Goal: Find contact information: Find contact information

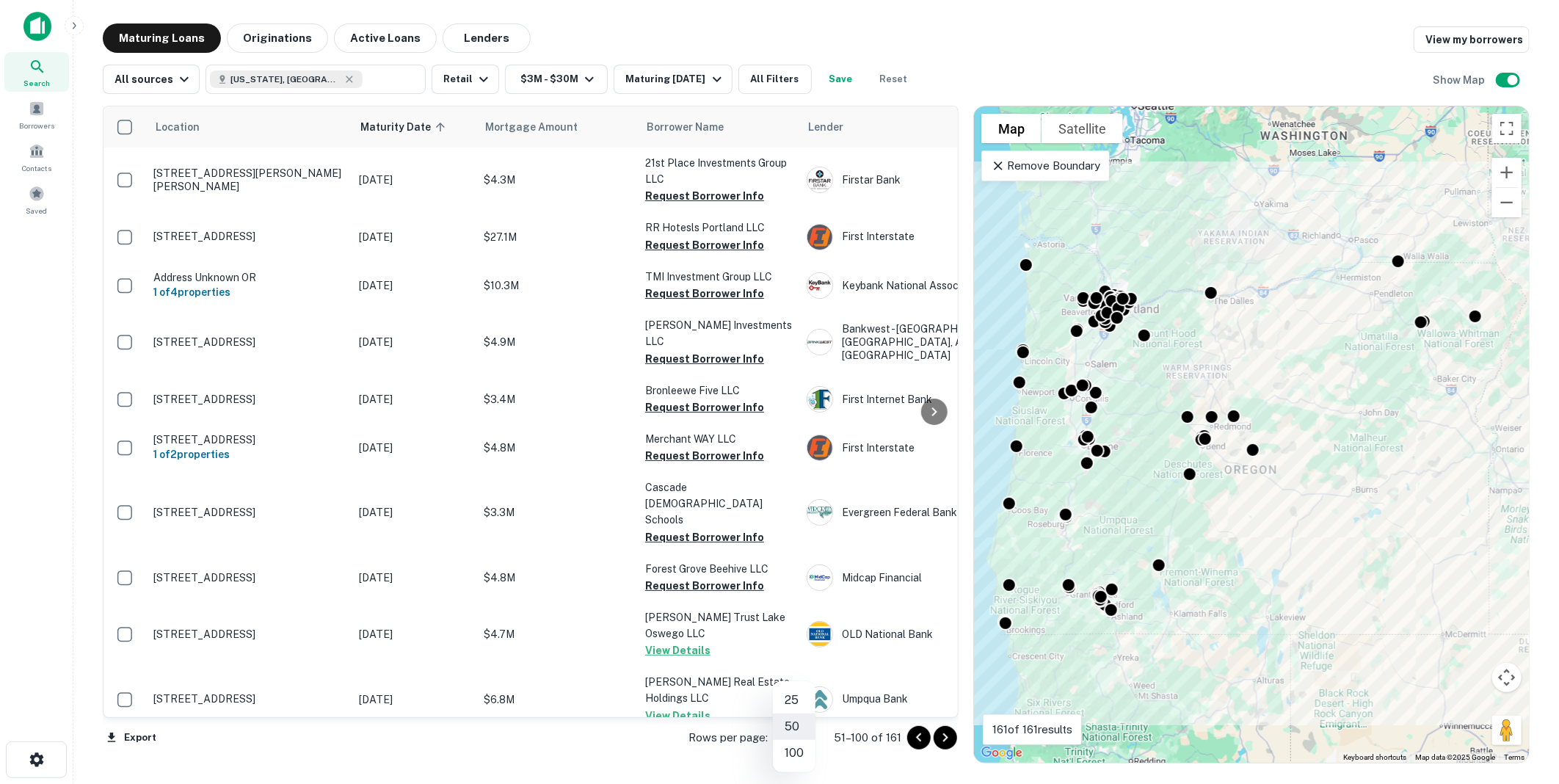
scroll to position [2085, 0]
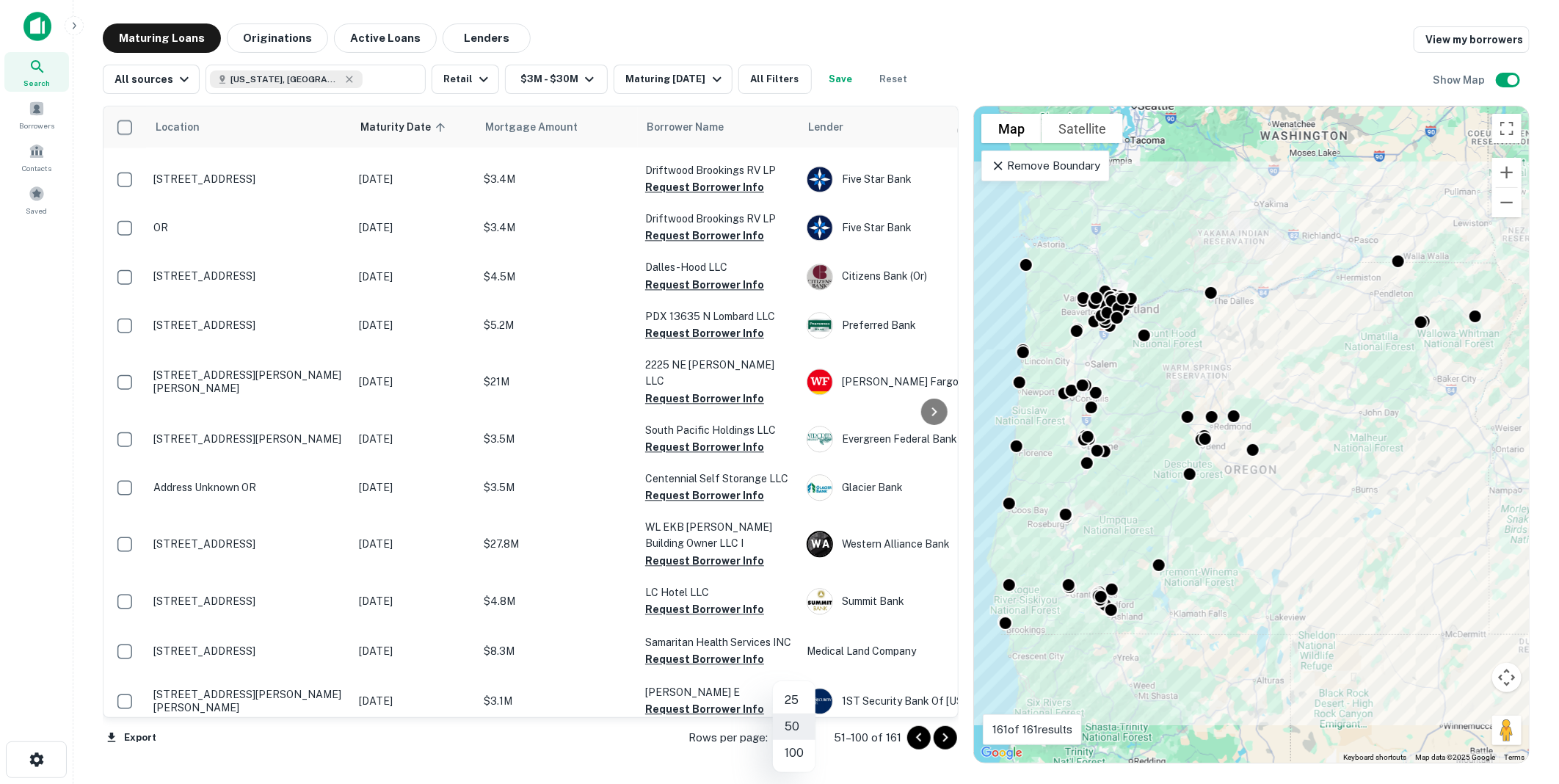
click at [36, 69] on div at bounding box center [780, 392] width 1559 height 784
click at [277, 36] on button "Originations" at bounding box center [277, 38] width 102 height 29
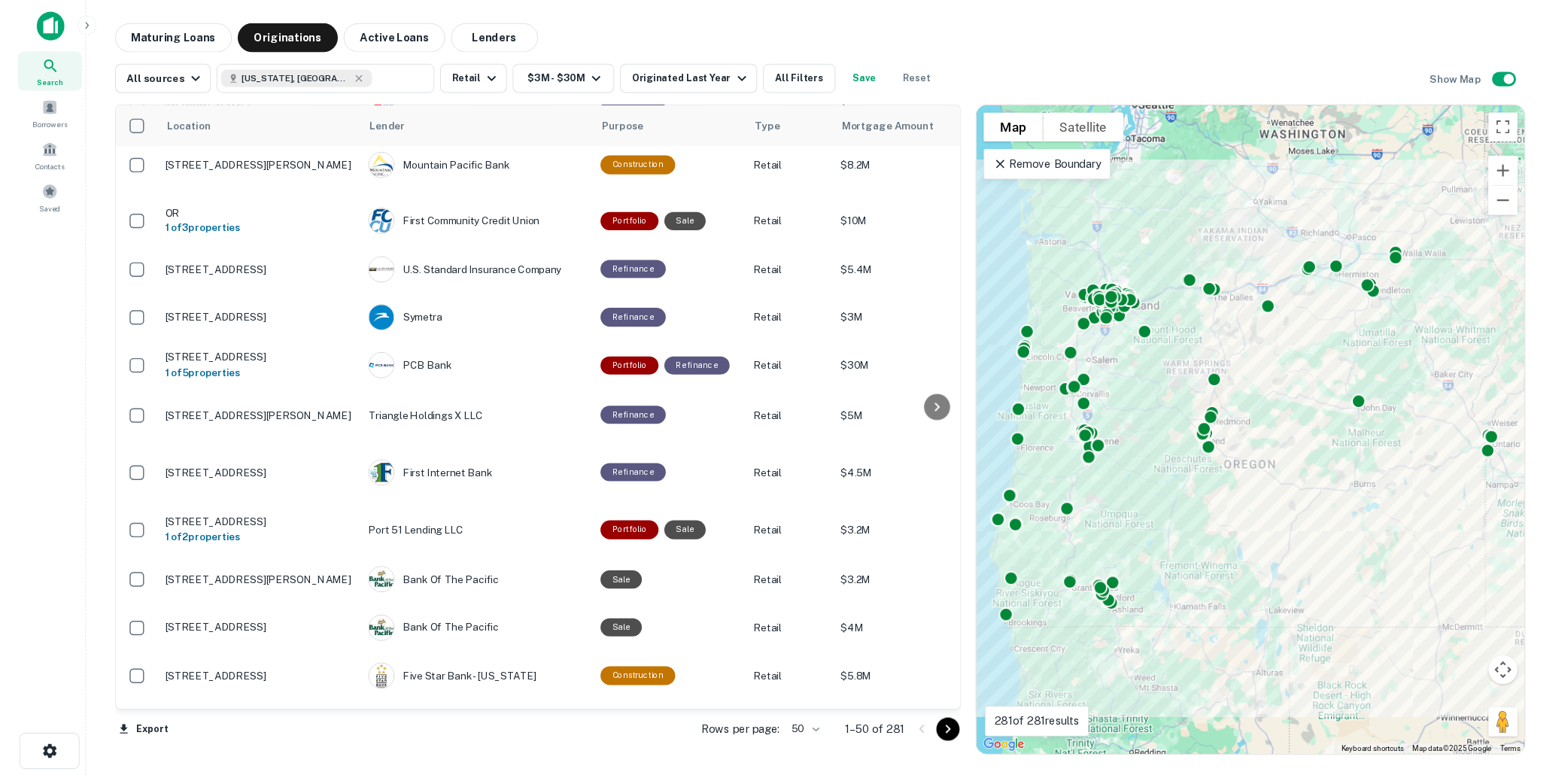
scroll to position [2130, 0]
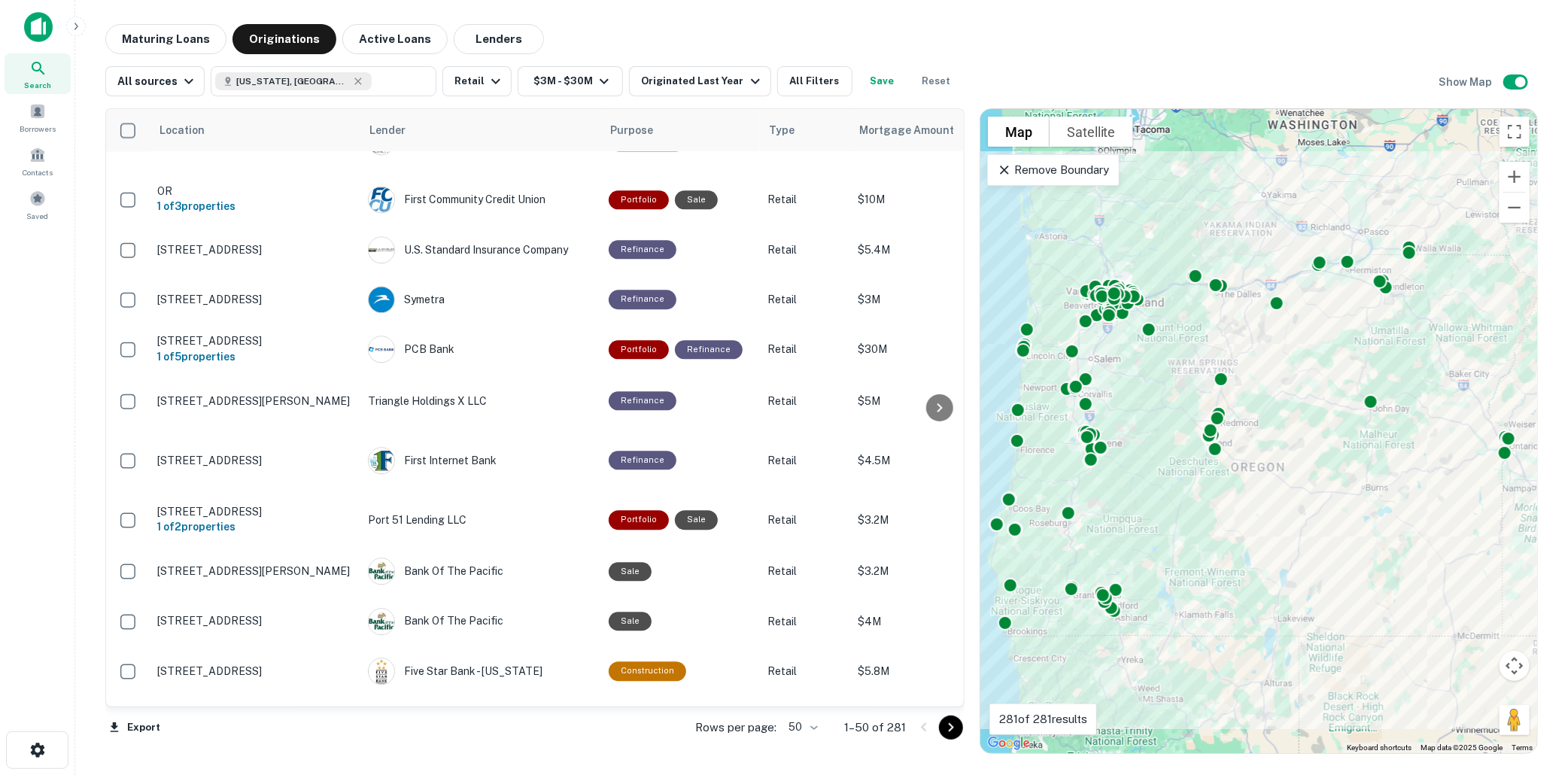
click at [927, 76] on button "Reset" at bounding box center [937, 81] width 49 height 30
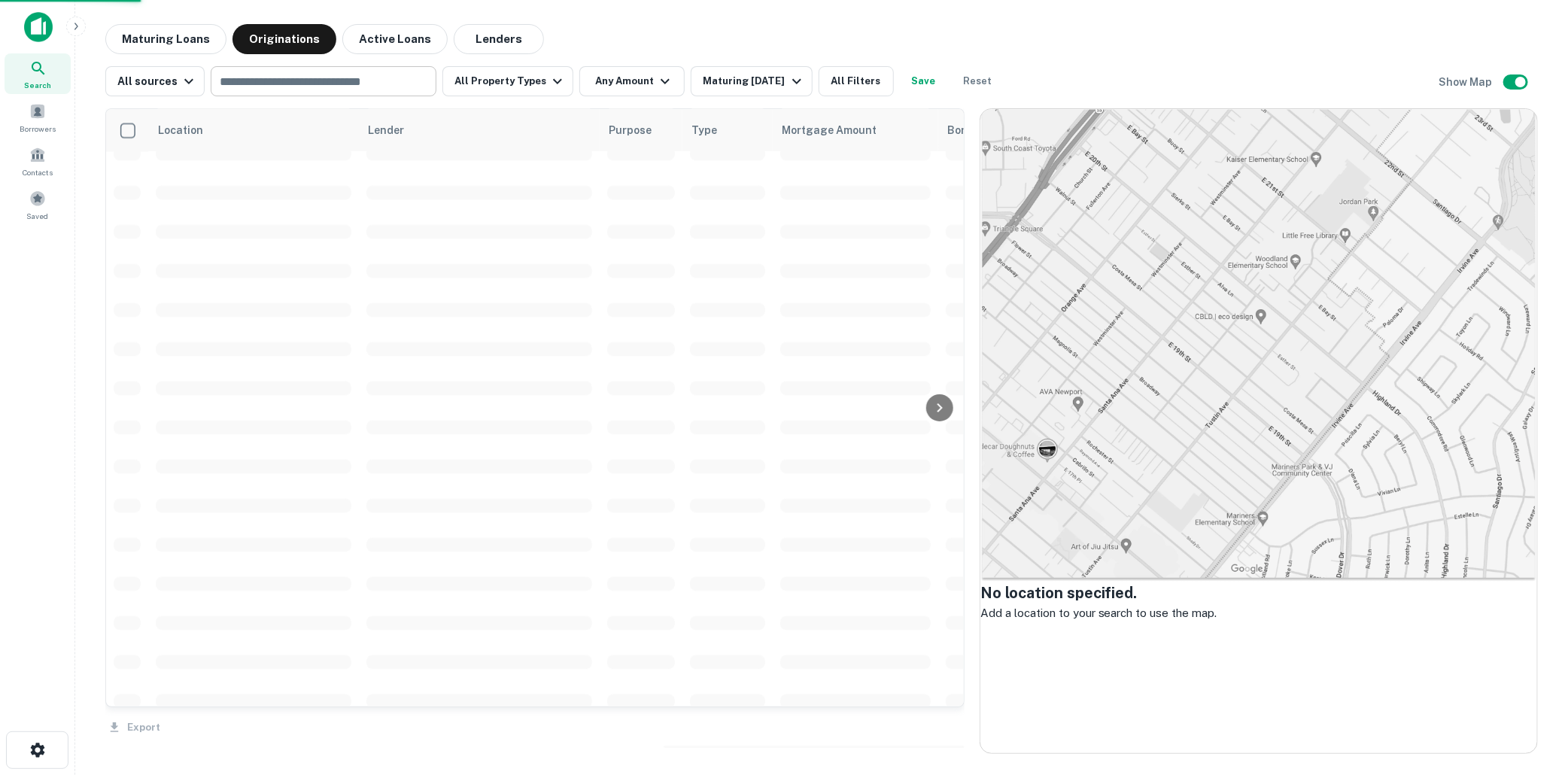
scroll to position [2137, 0]
click at [258, 83] on input "text" at bounding box center [323, 81] width 215 height 21
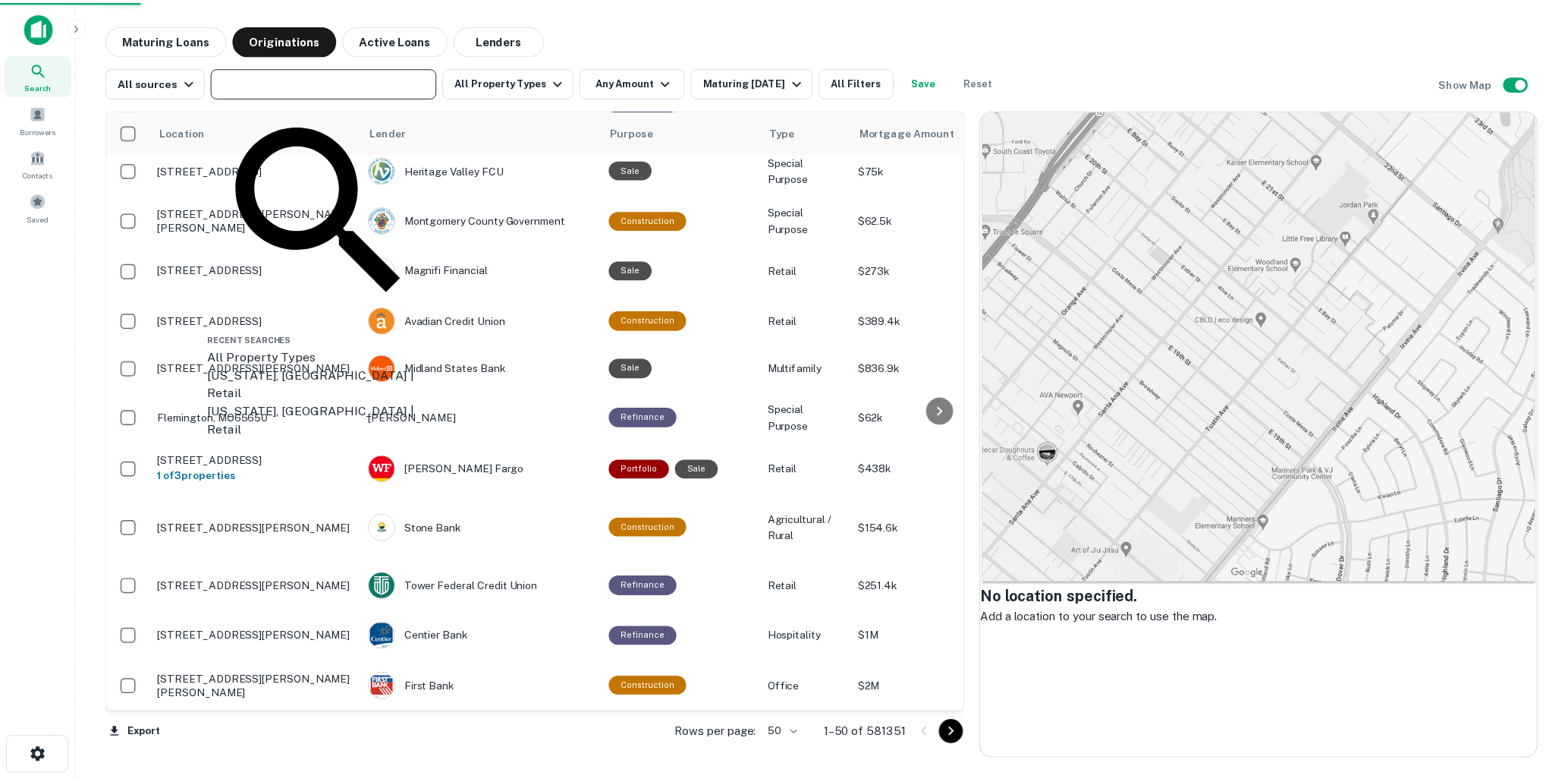
scroll to position [2055, 0]
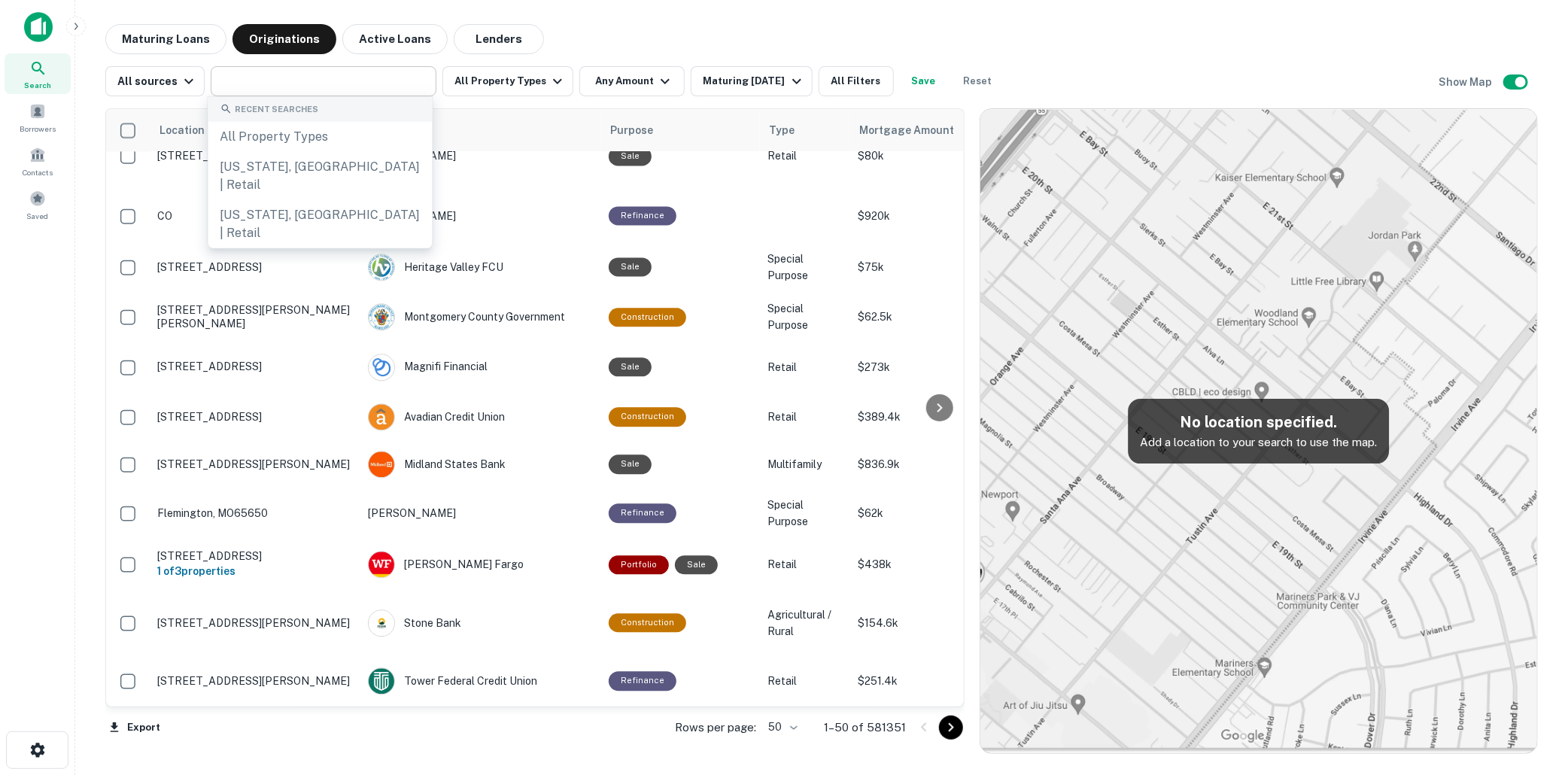
click at [259, 74] on input "text" at bounding box center [323, 81] width 215 height 21
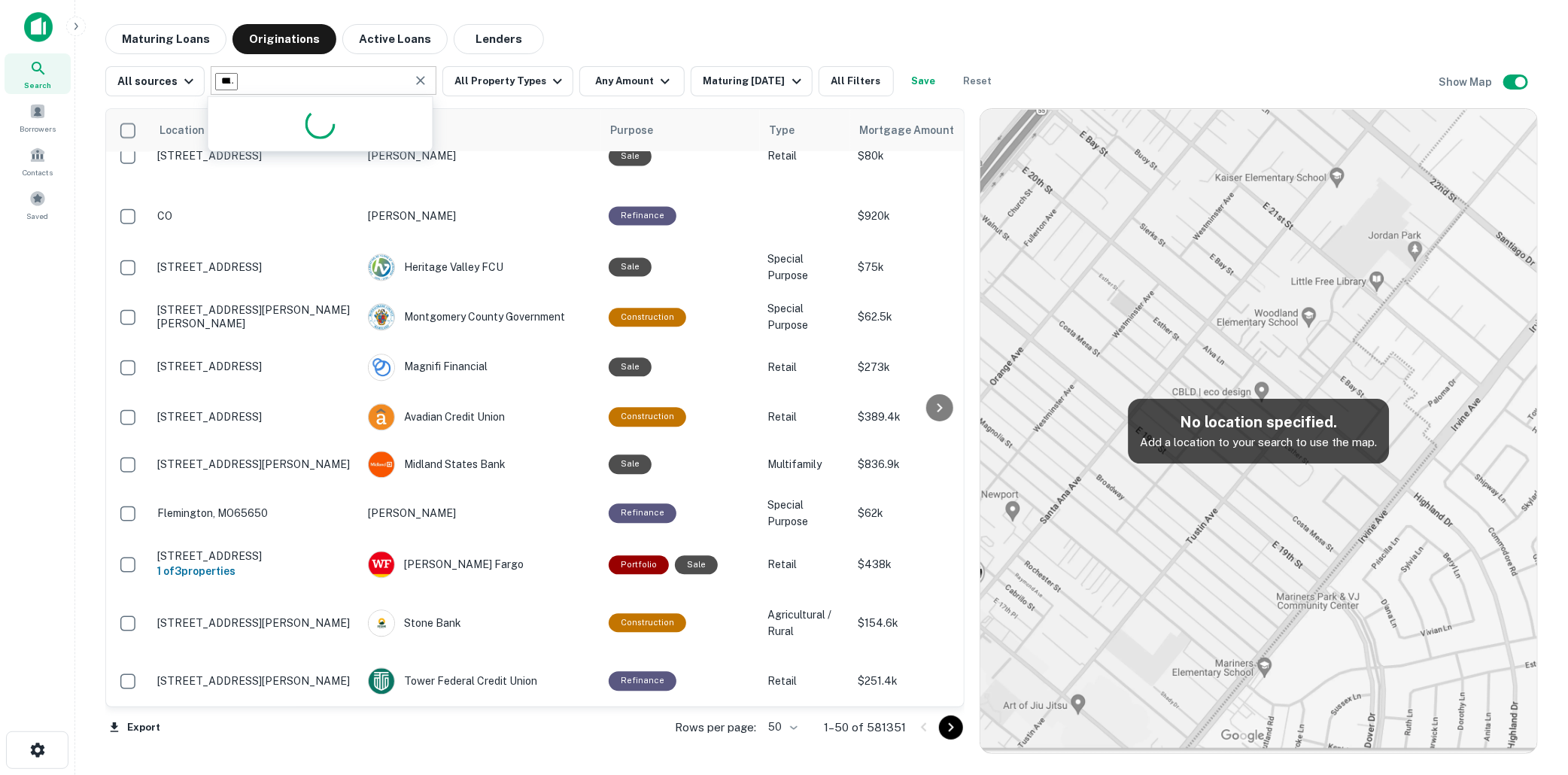
type input "**********"
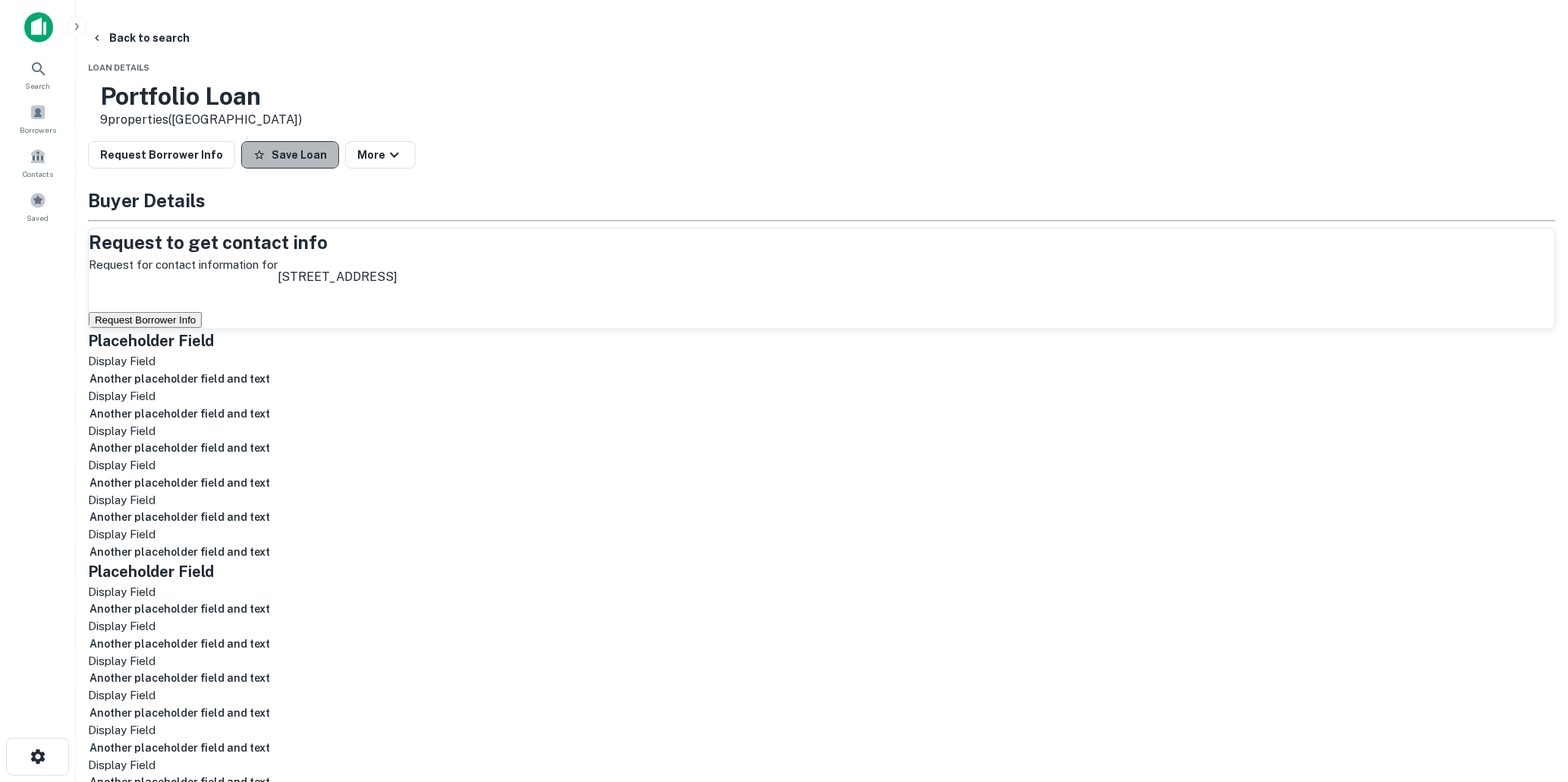
click at [339, 153] on button "Save Loan" at bounding box center [290, 155] width 98 height 27
click at [235, 155] on button "Request Borrower Info" at bounding box center [162, 155] width 148 height 27
click at [21, 200] on span at bounding box center [13, 194] width 17 height 17
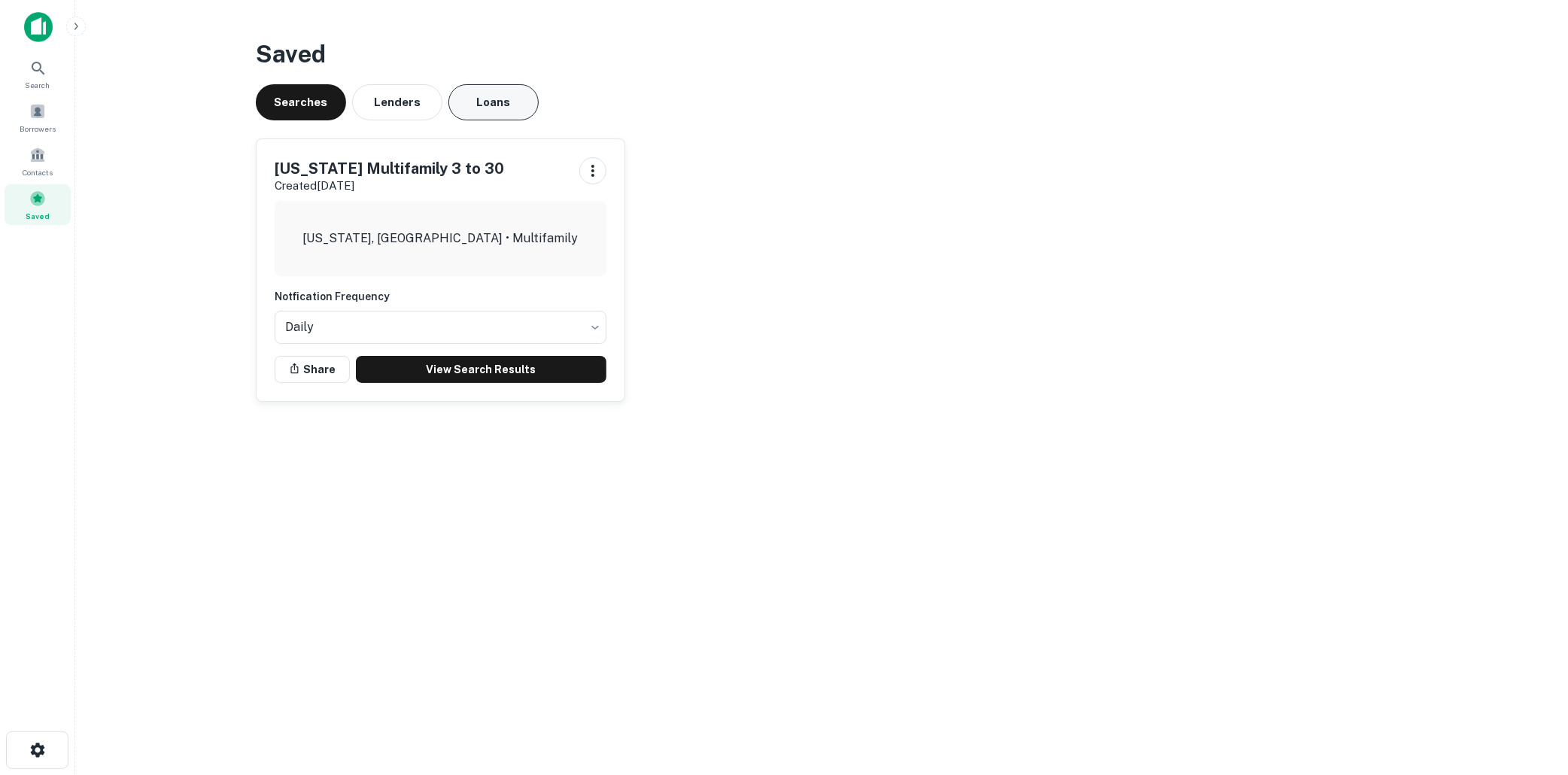
click at [499, 98] on button "Loans" at bounding box center [494, 102] width 91 height 36
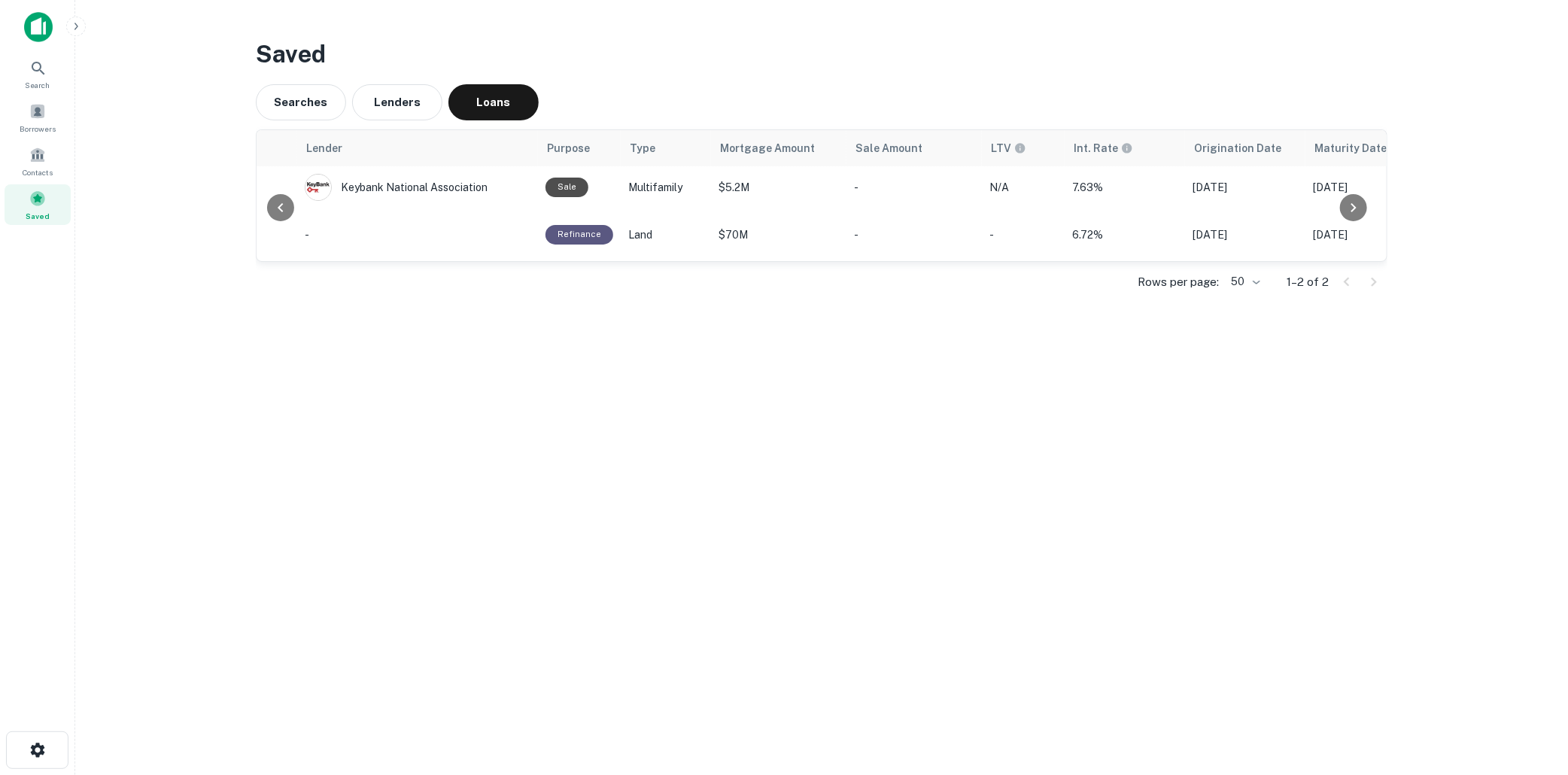
scroll to position [0, 205]
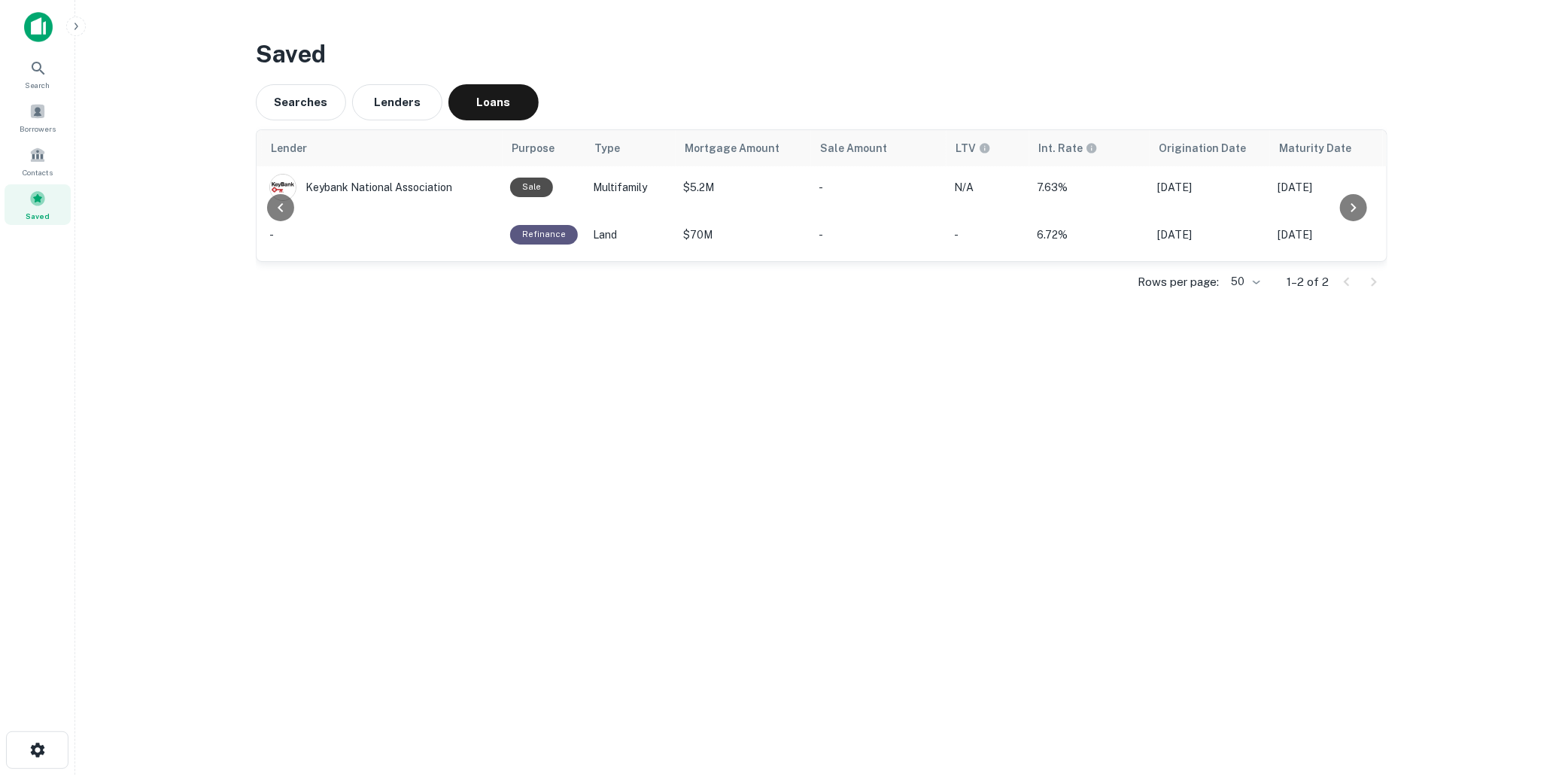
click at [297, 261] on div at bounding box center [281, 196] width 49 height 131
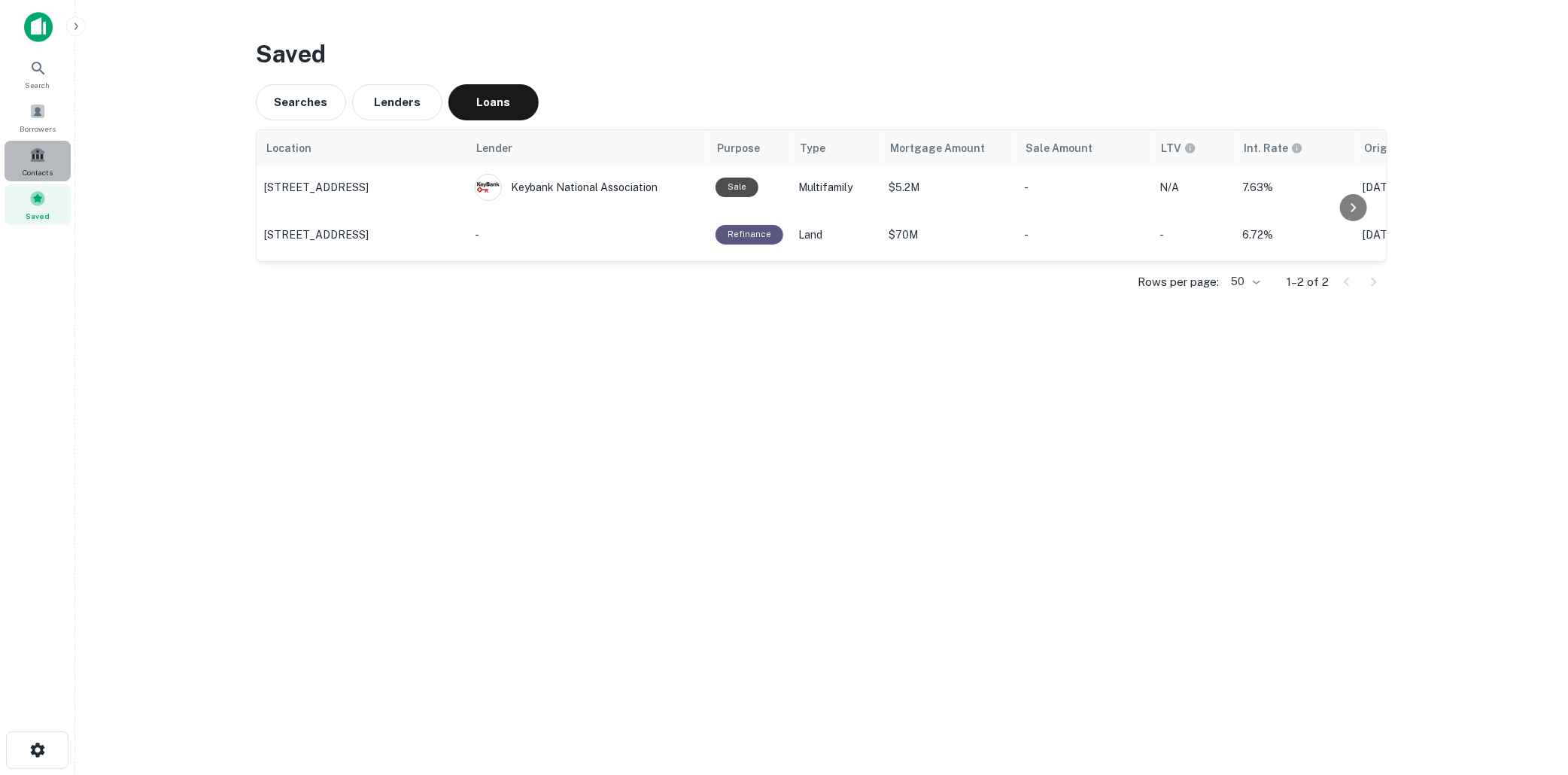
click at [43, 155] on span at bounding box center [37, 155] width 17 height 17
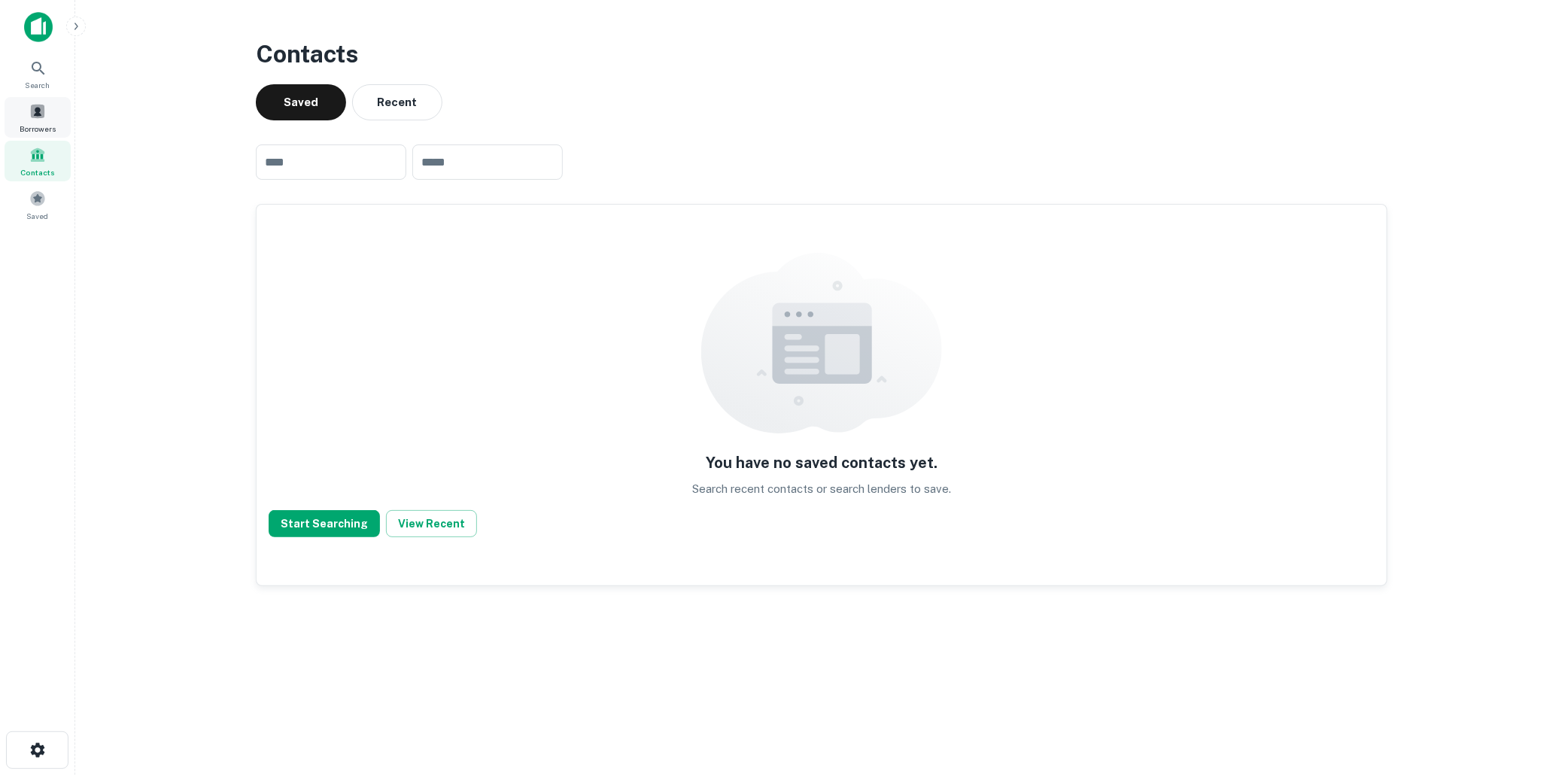
click at [39, 114] on span at bounding box center [37, 111] width 17 height 17
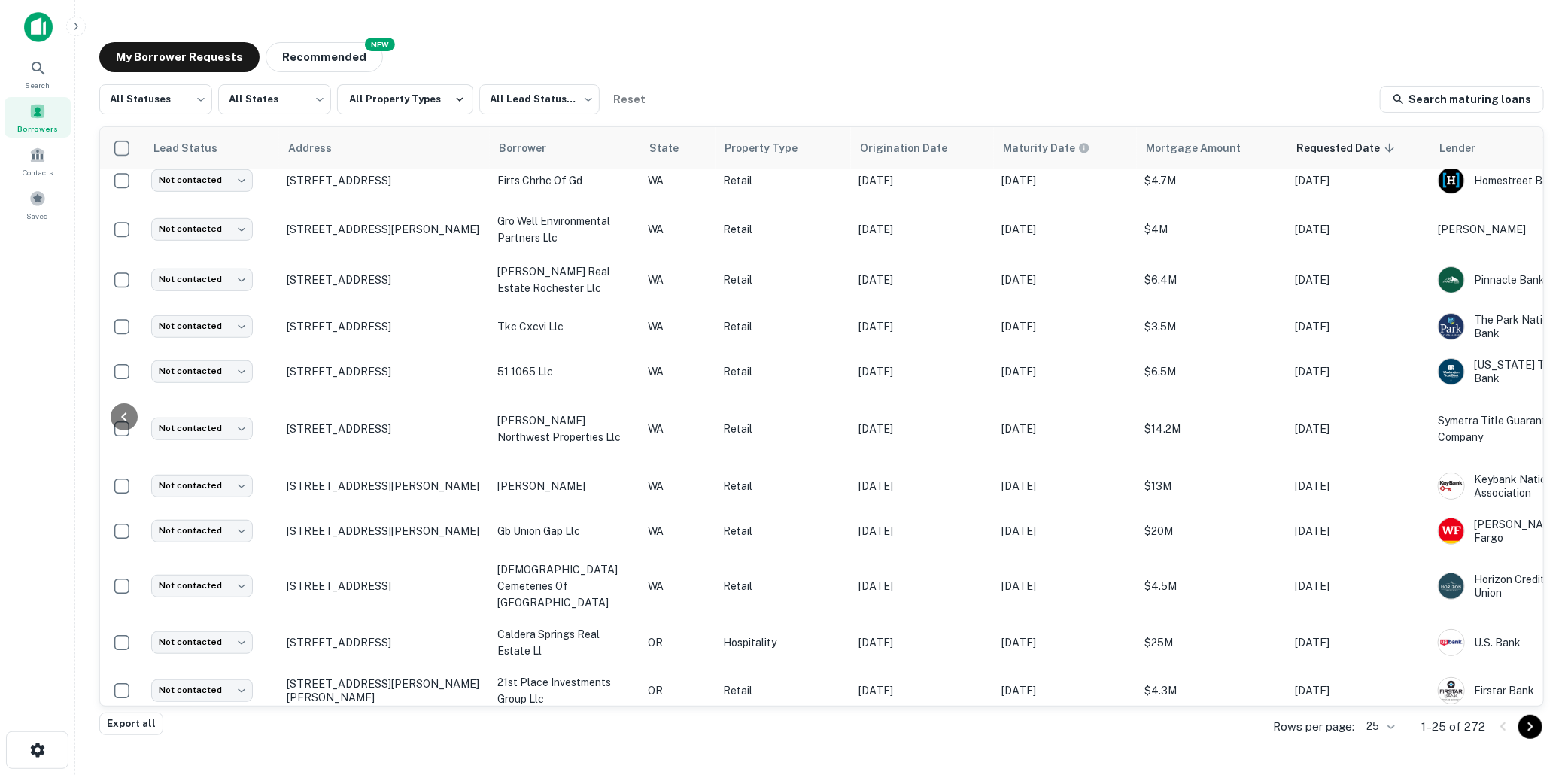
scroll to position [454, 185]
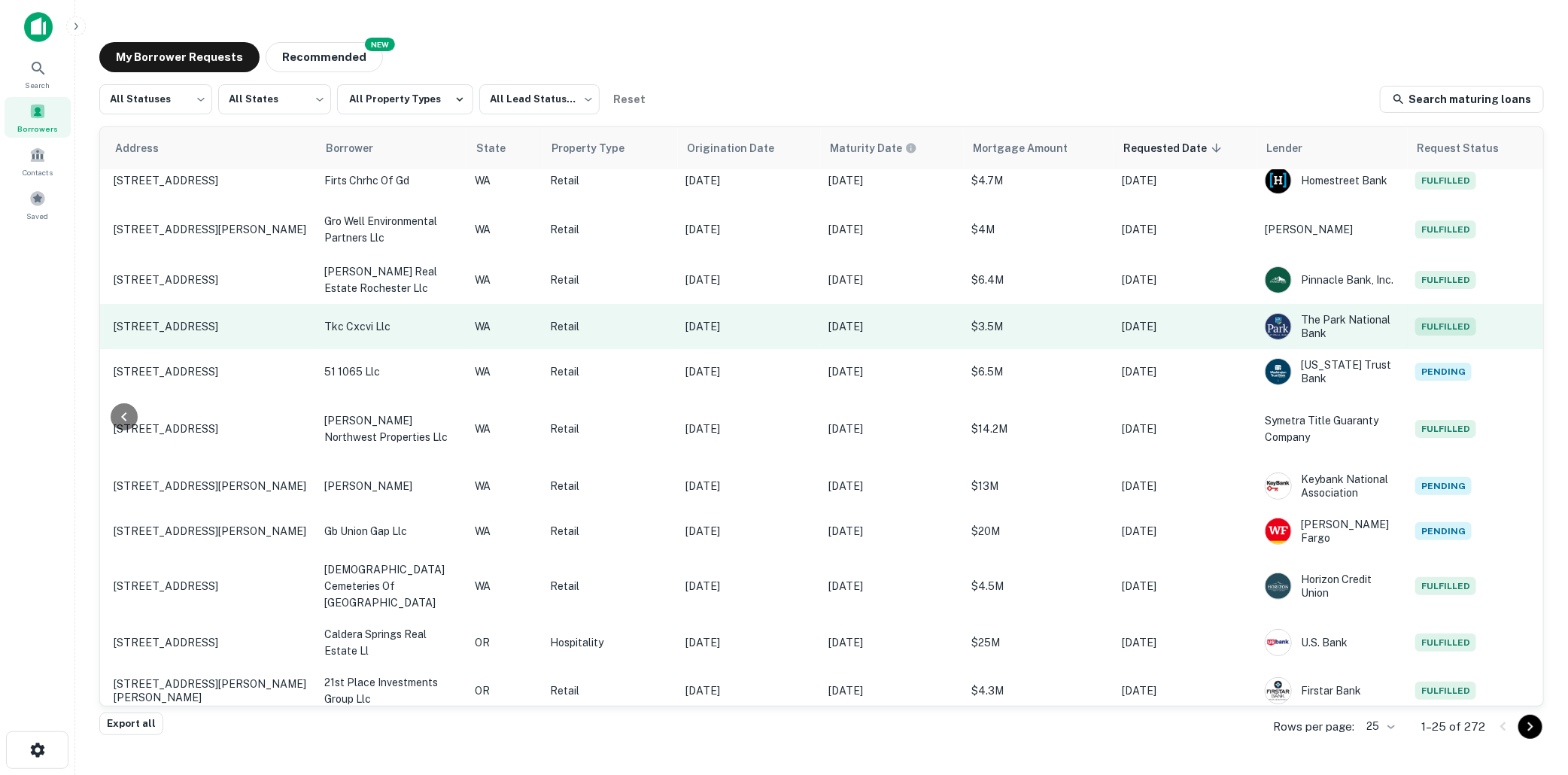
click at [1221, 318] on p "Aug 14, 2025" at bounding box center [1186, 326] width 128 height 17
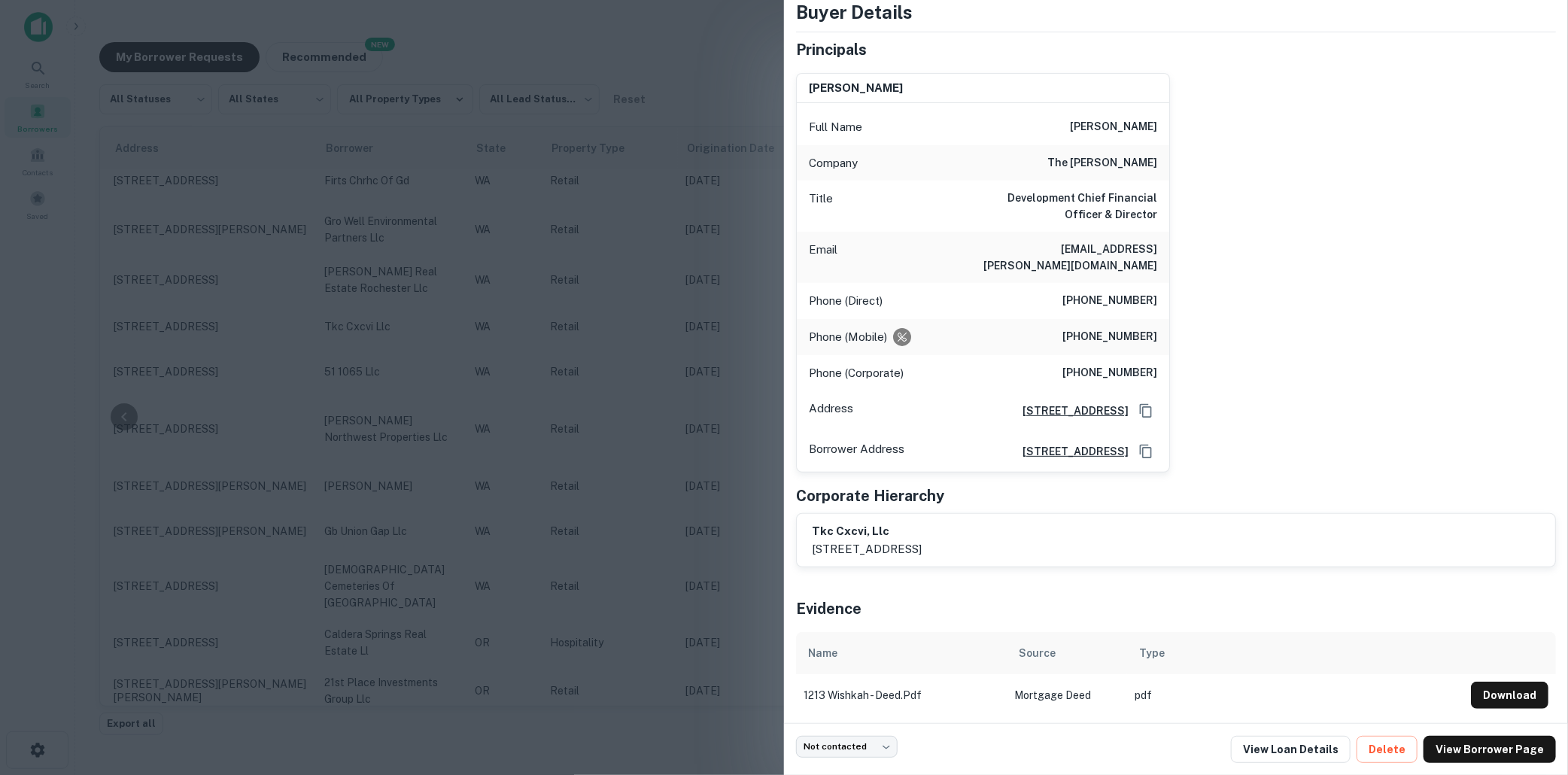
scroll to position [113, 0]
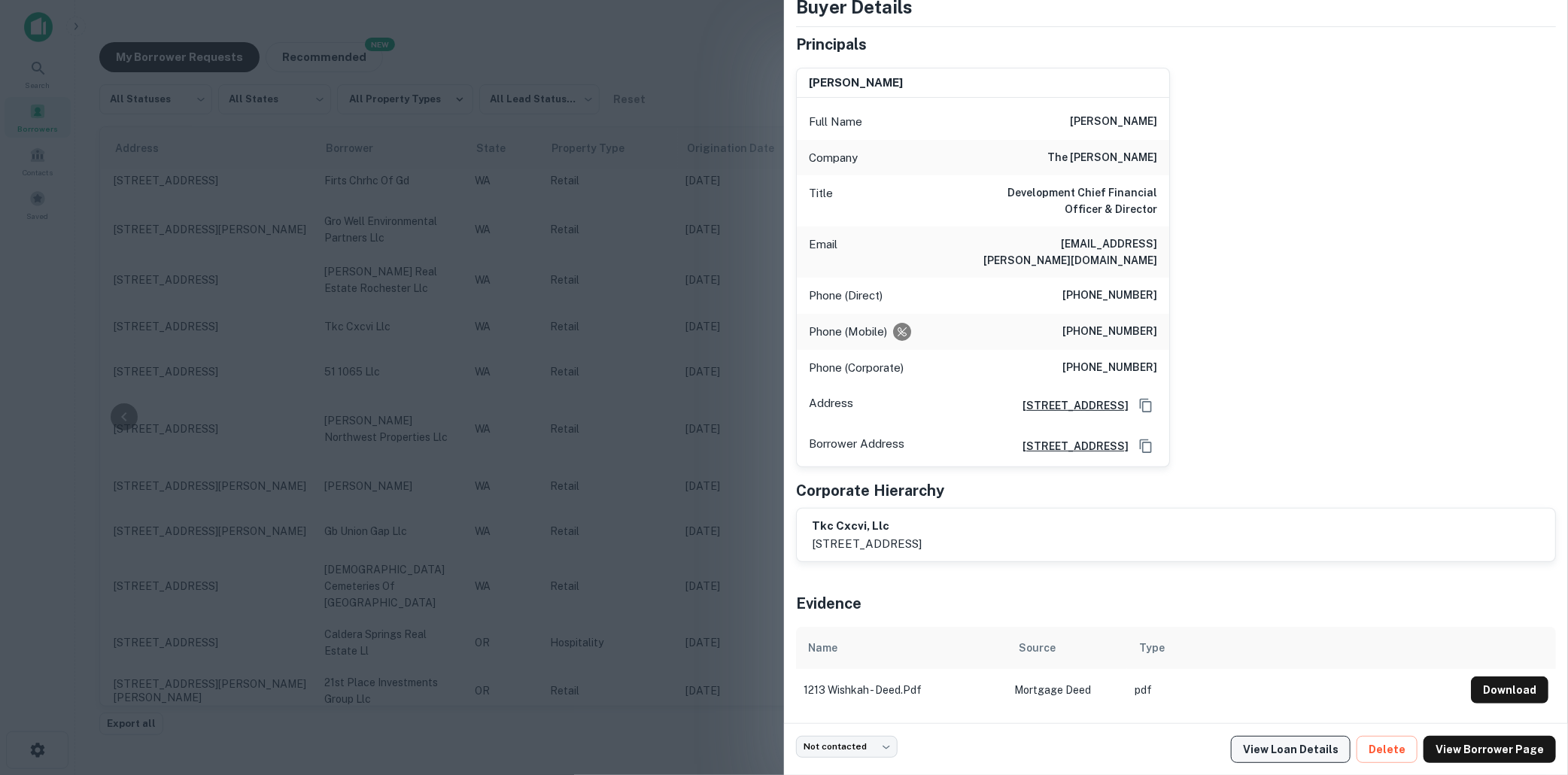
click at [1294, 743] on link "View Loan Details" at bounding box center [1290, 750] width 119 height 27
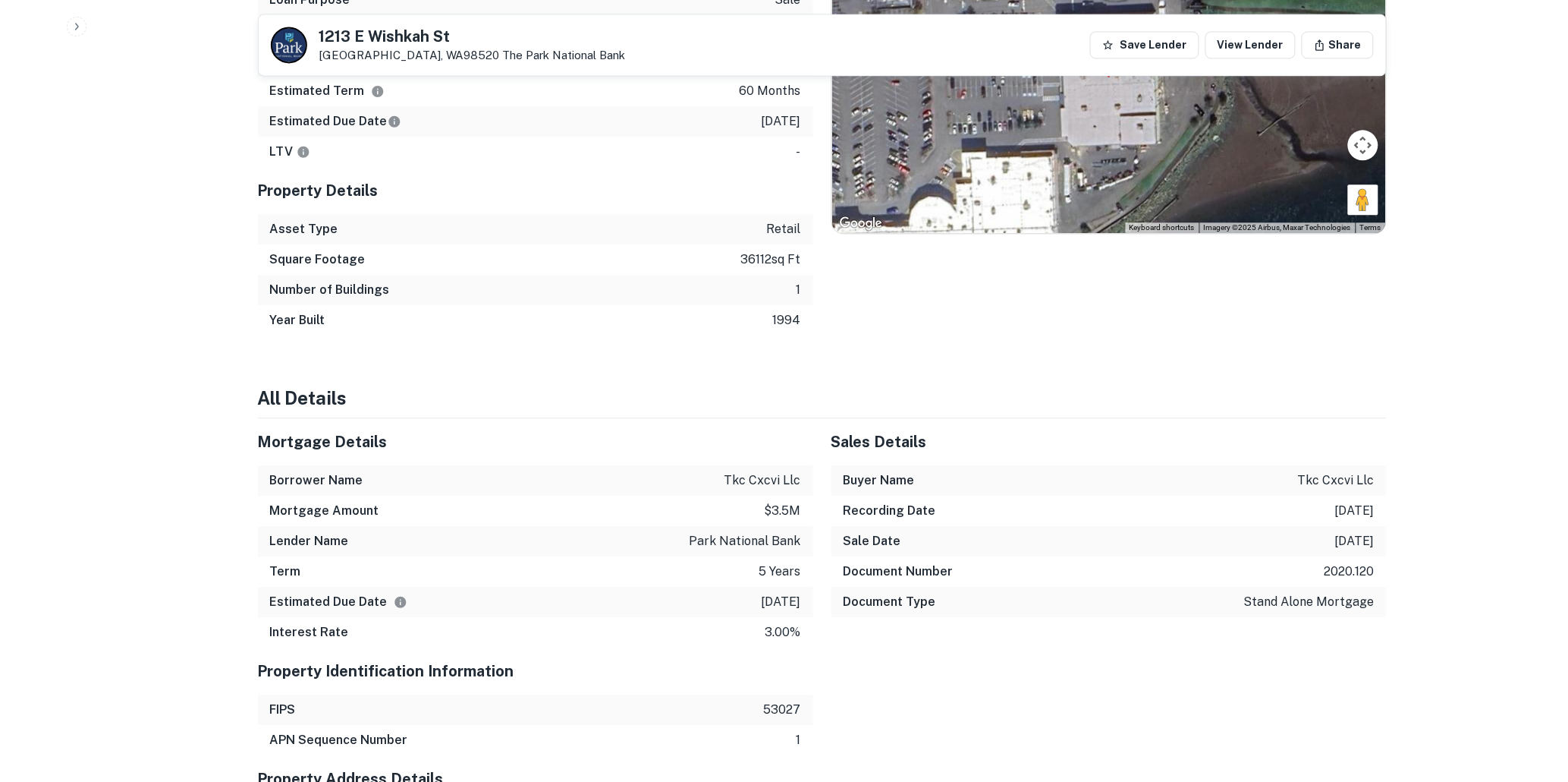
scroll to position [1181, 0]
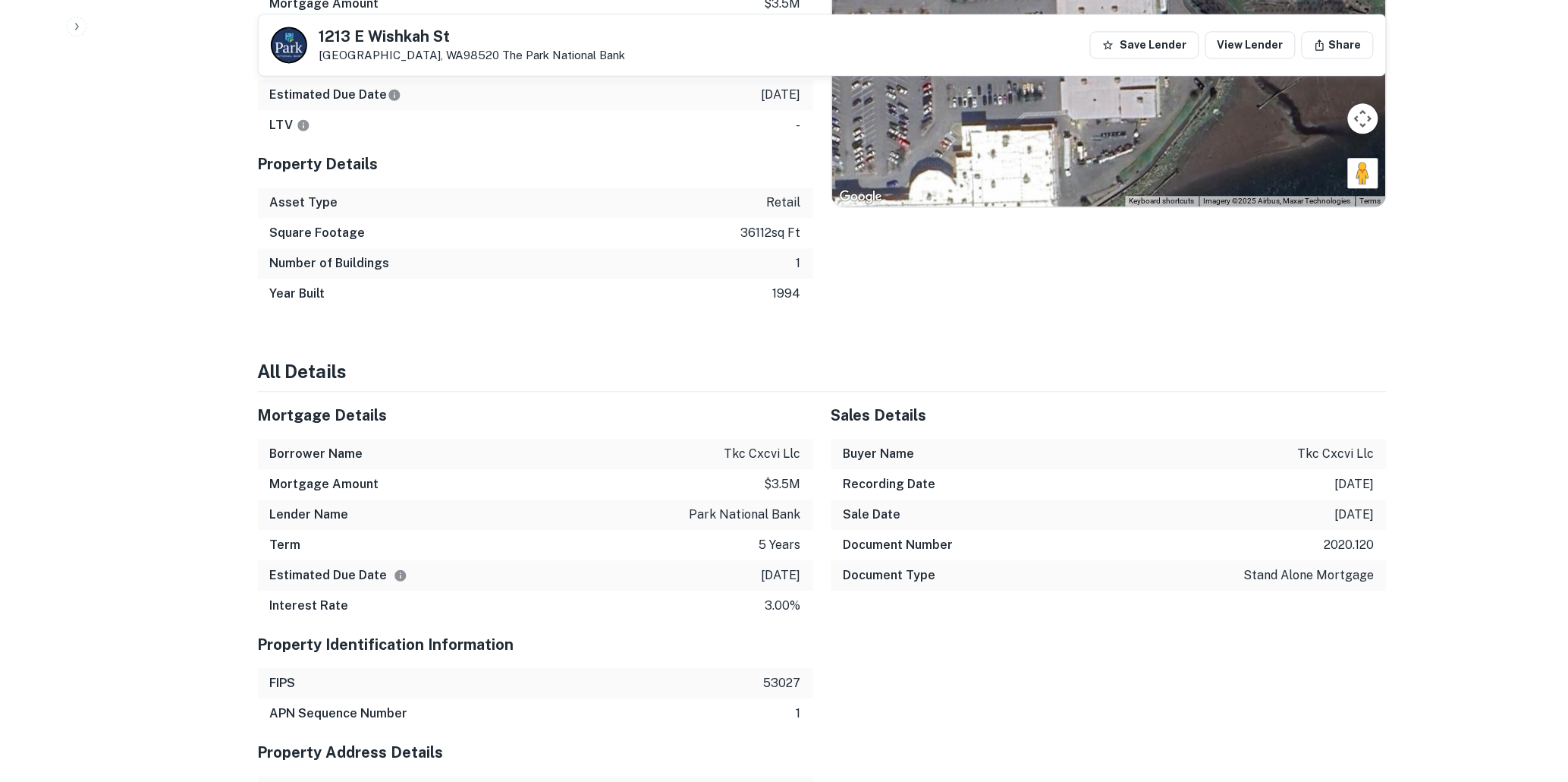
click at [736, 517] on p "park national bank" at bounding box center [745, 514] width 111 height 18
drag, startPoint x: 736, startPoint y: 517, endPoint x: 645, endPoint y: 513, distance: 91.1
click at [645, 513] on div "Lender Name park national bank" at bounding box center [535, 515] width 556 height 30
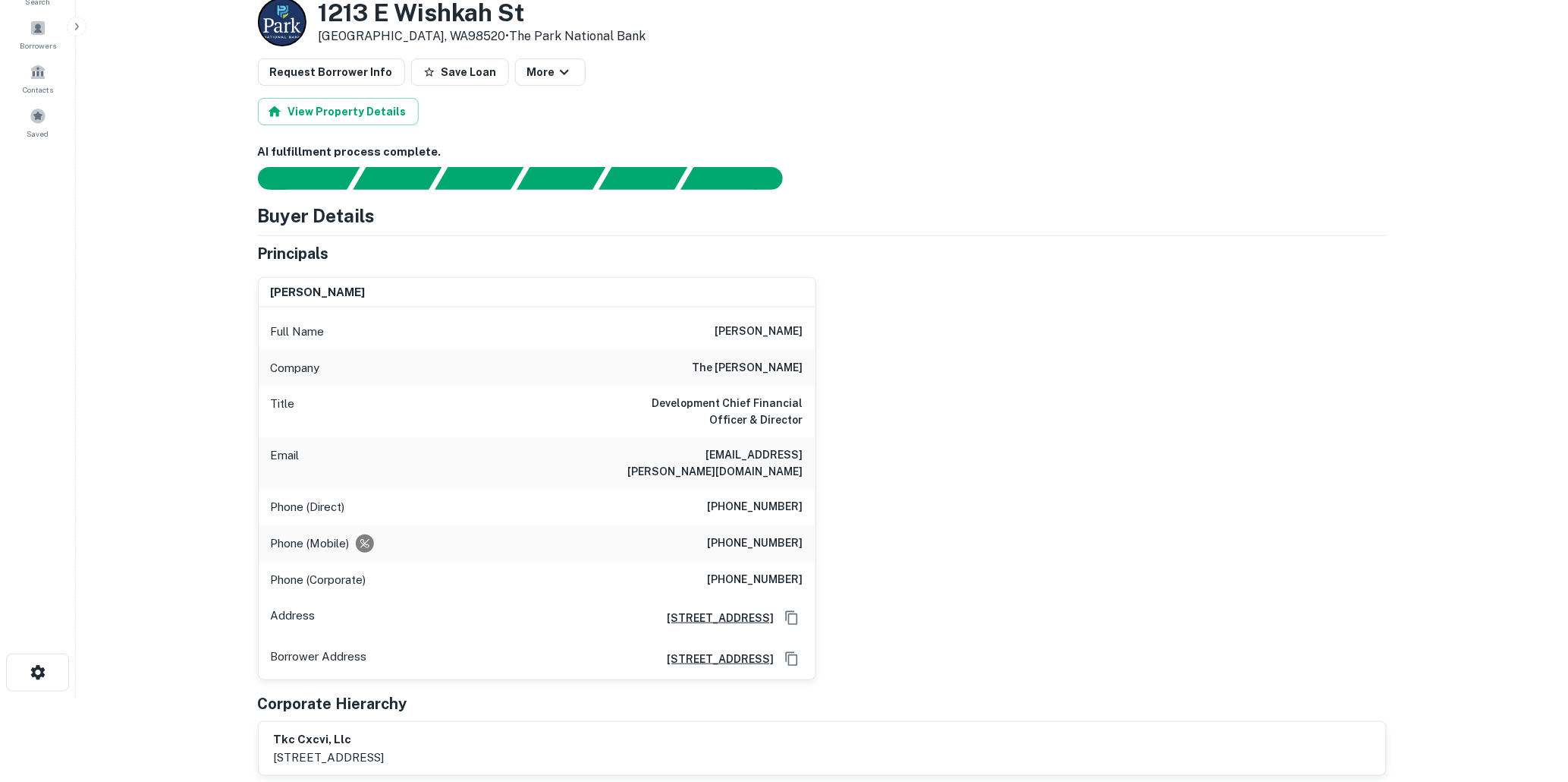
scroll to position [0, 0]
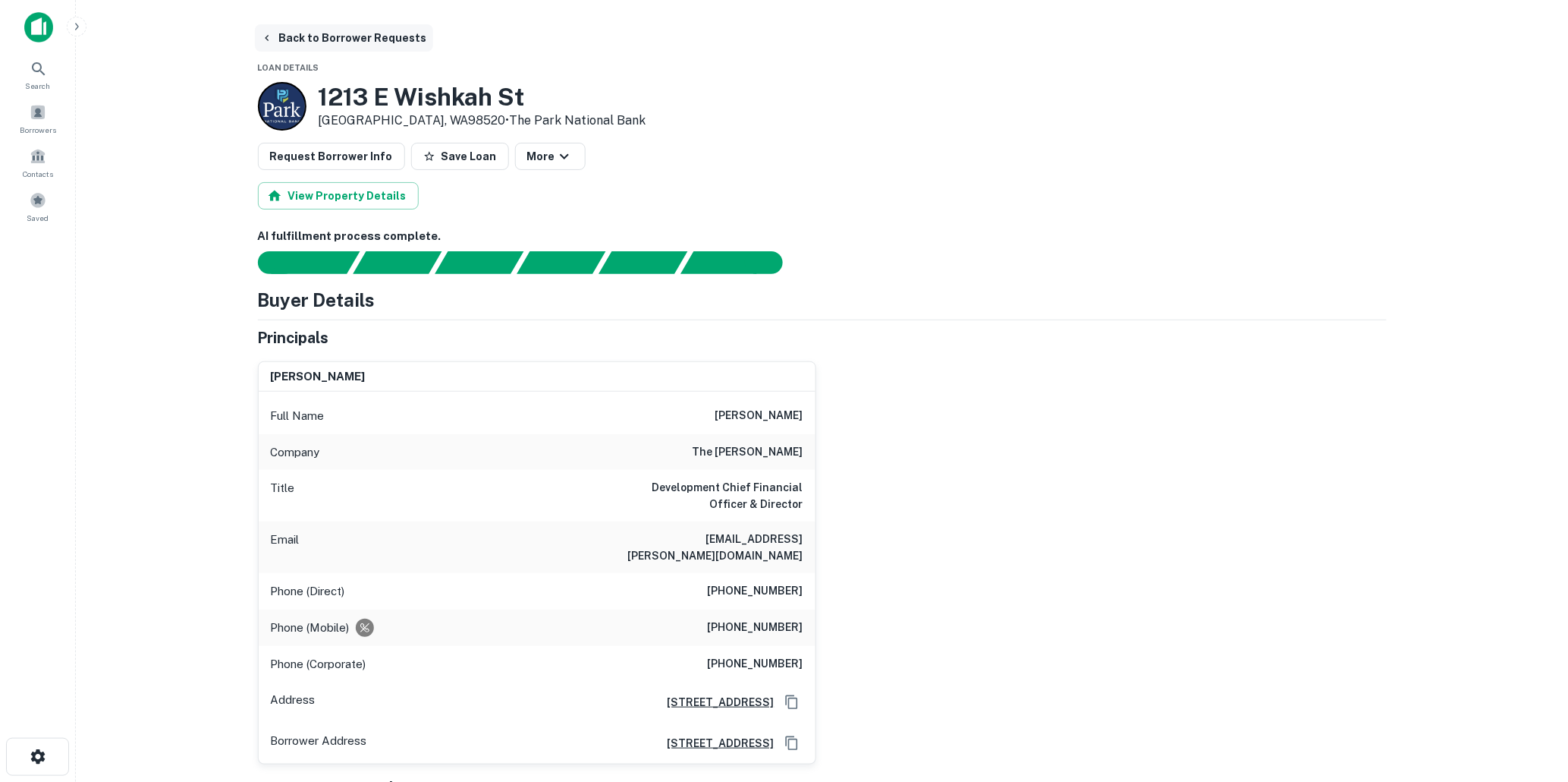
click at [336, 38] on button "Back to Borrower Requests" at bounding box center [344, 38] width 178 height 27
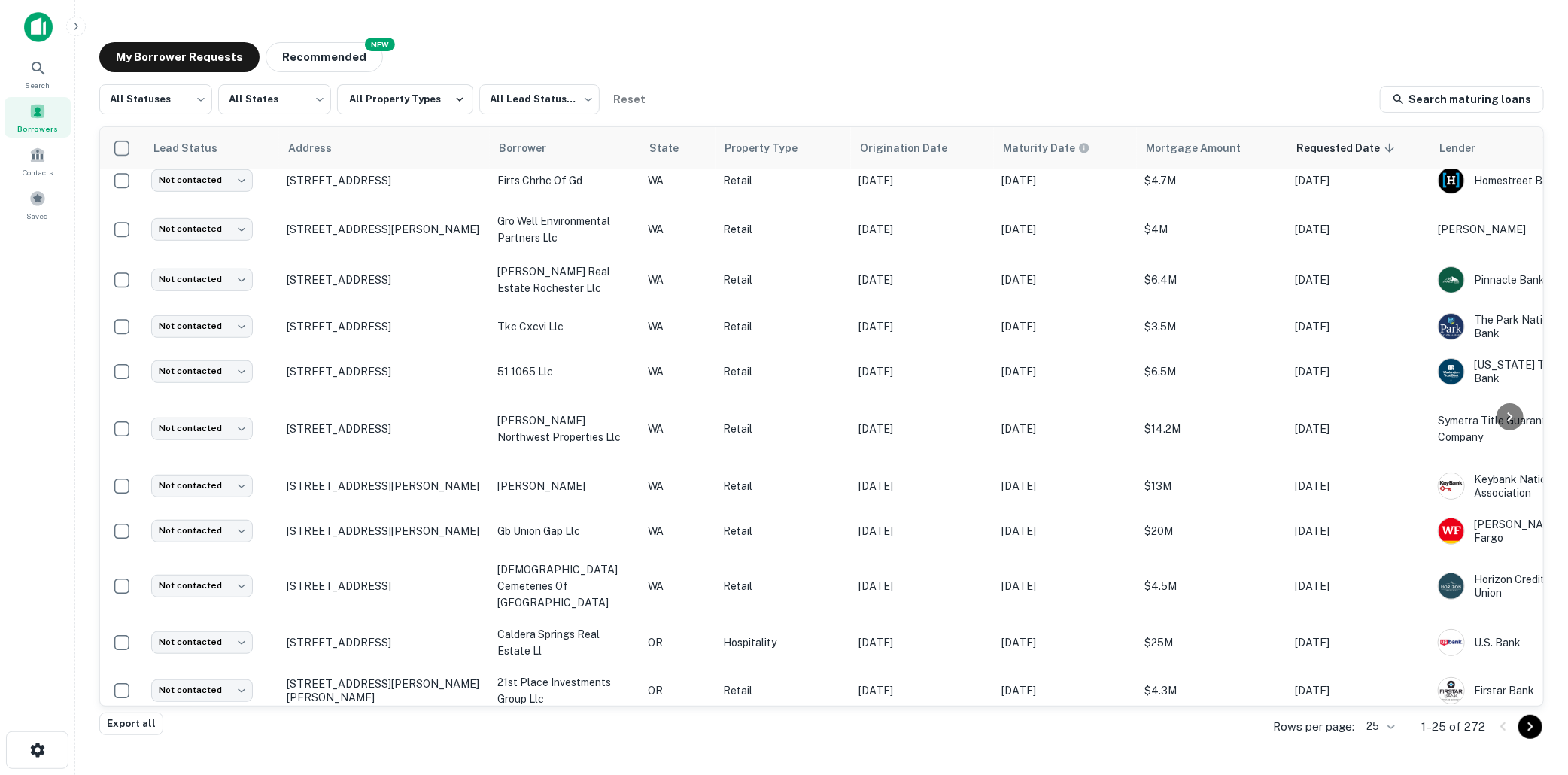
click at [1500, 301] on div at bounding box center [1510, 417] width 49 height 579
drag, startPoint x: 1500, startPoint y: 301, endPoint x: 1488, endPoint y: 300, distance: 12.0
click at [1488, 300] on div at bounding box center [1510, 417] width 49 height 579
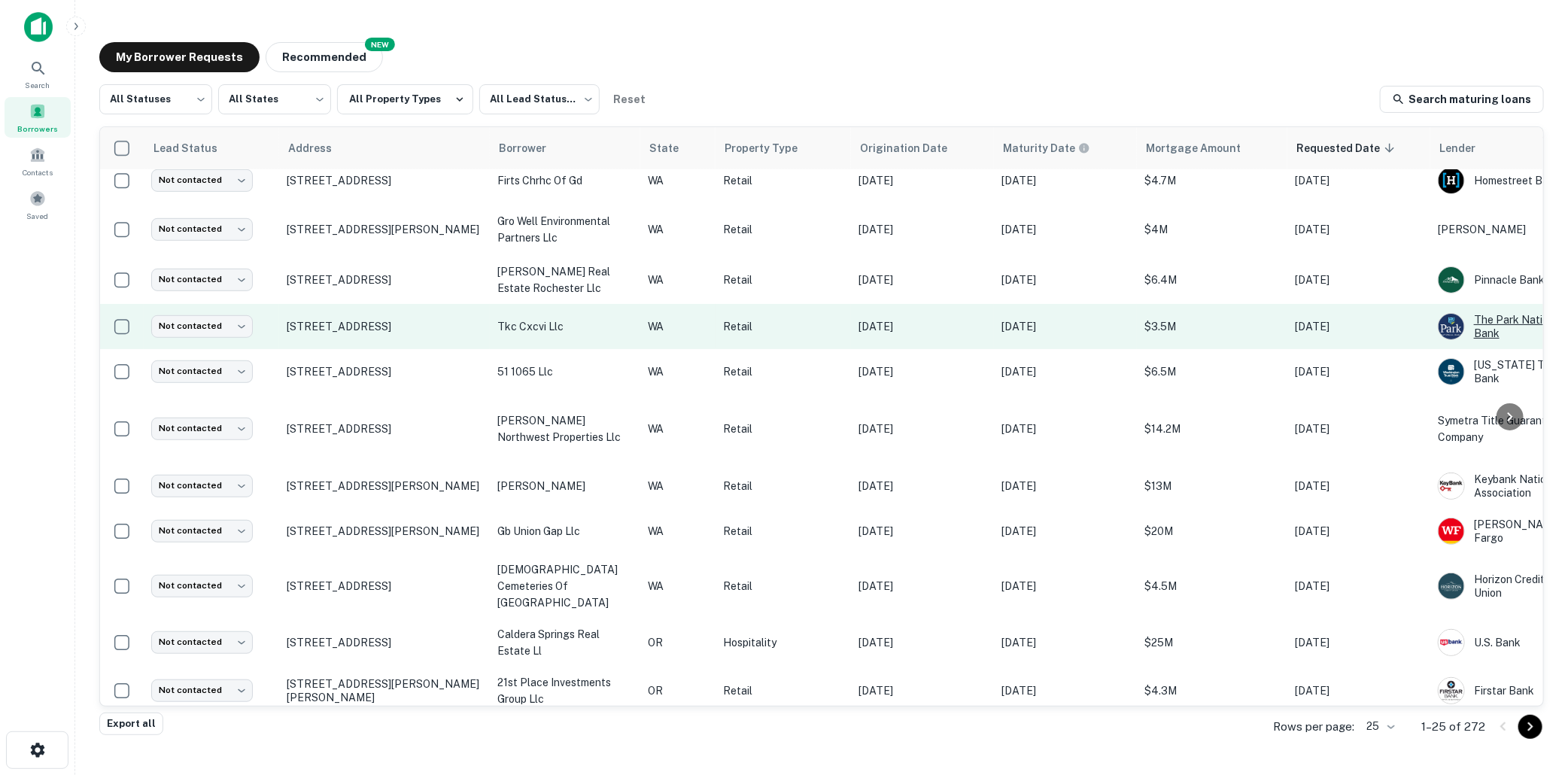
drag, startPoint x: 1488, startPoint y: 300, endPoint x: 1454, endPoint y: 308, distance: 34.9
click at [1454, 314] on img at bounding box center [1451, 327] width 25 height 25
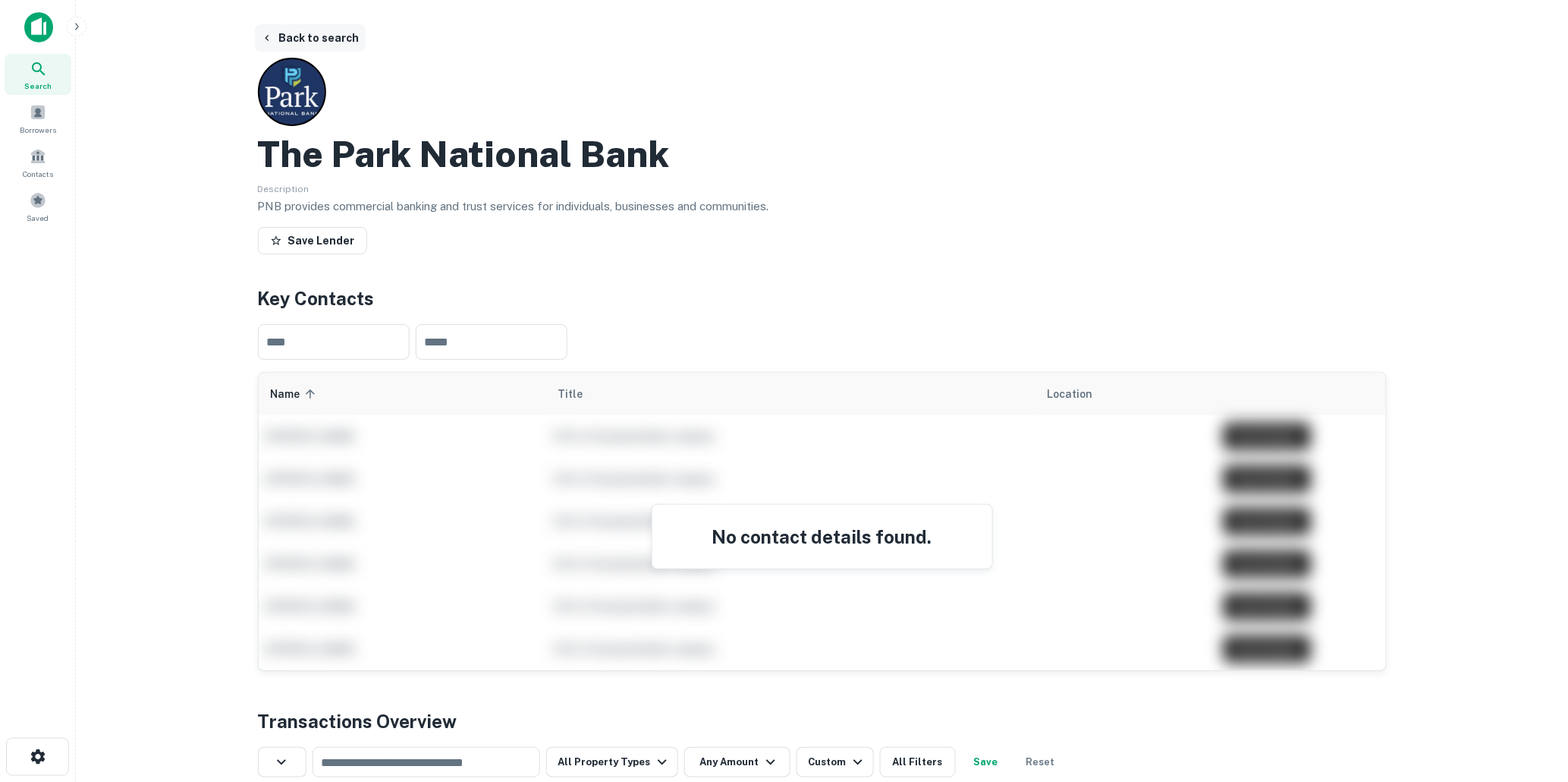
click at [313, 35] on button "Back to search" at bounding box center [310, 38] width 111 height 27
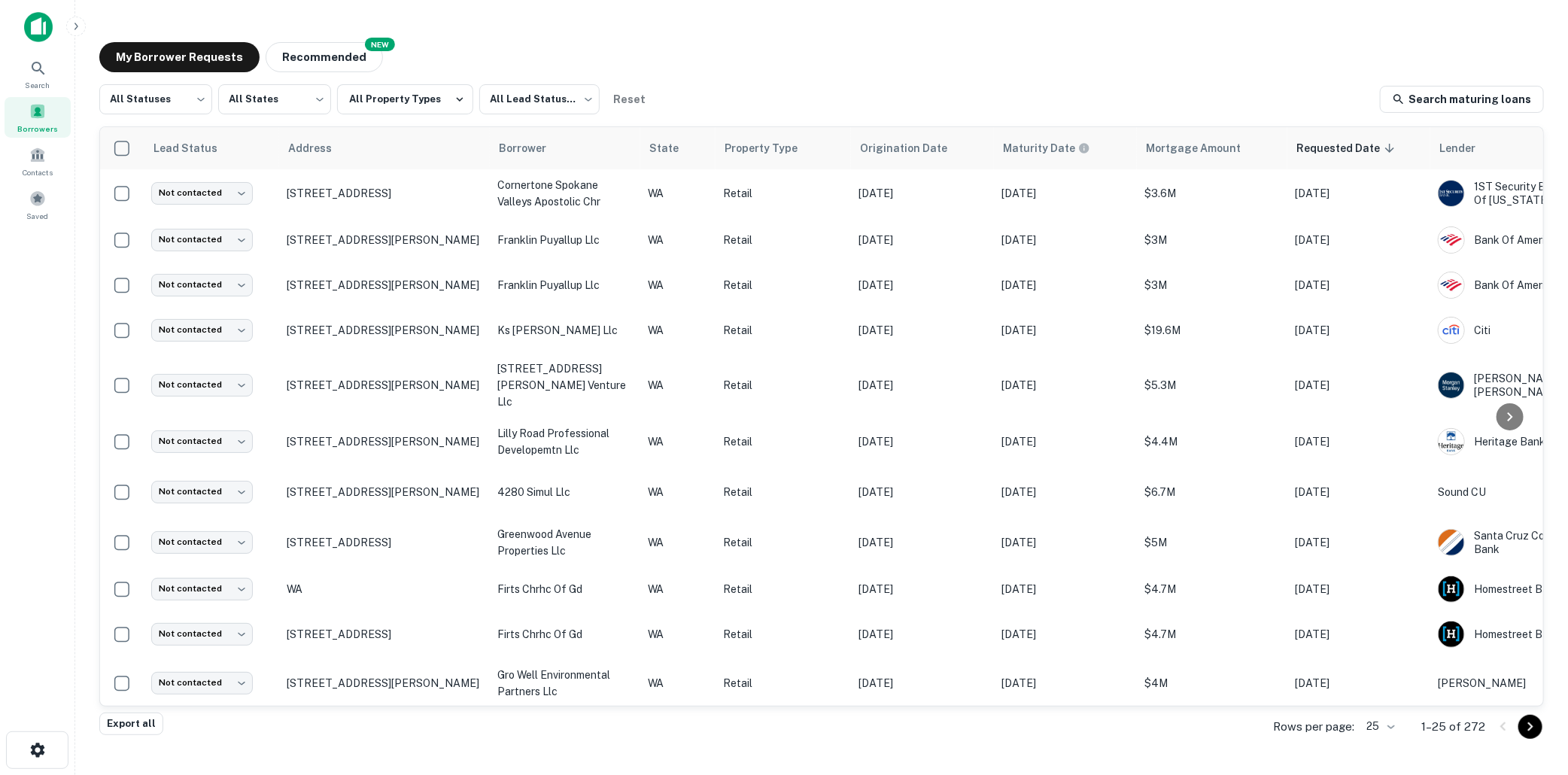
scroll to position [454, 0]
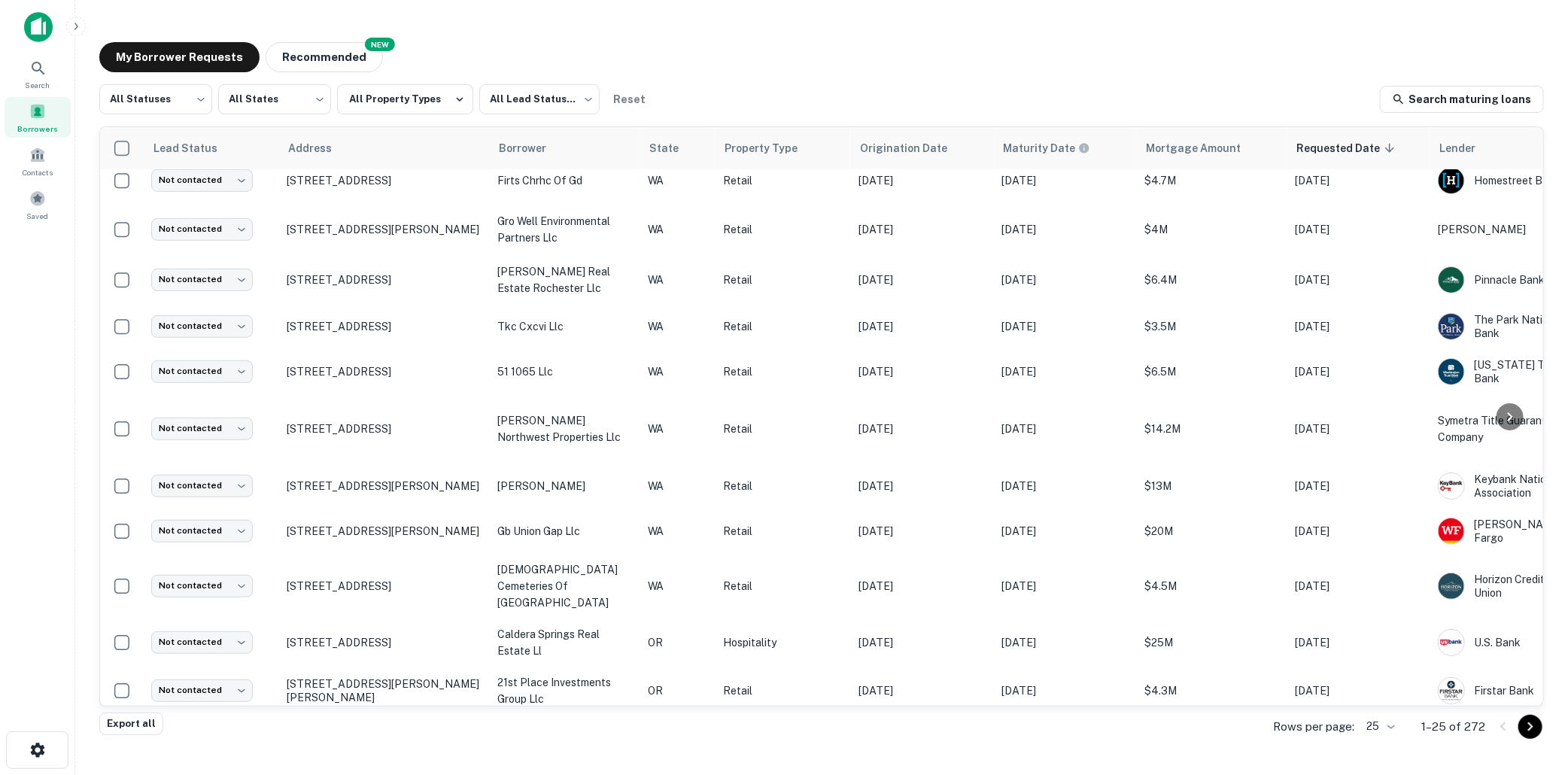
click at [1492, 260] on div at bounding box center [1510, 417] width 49 height 579
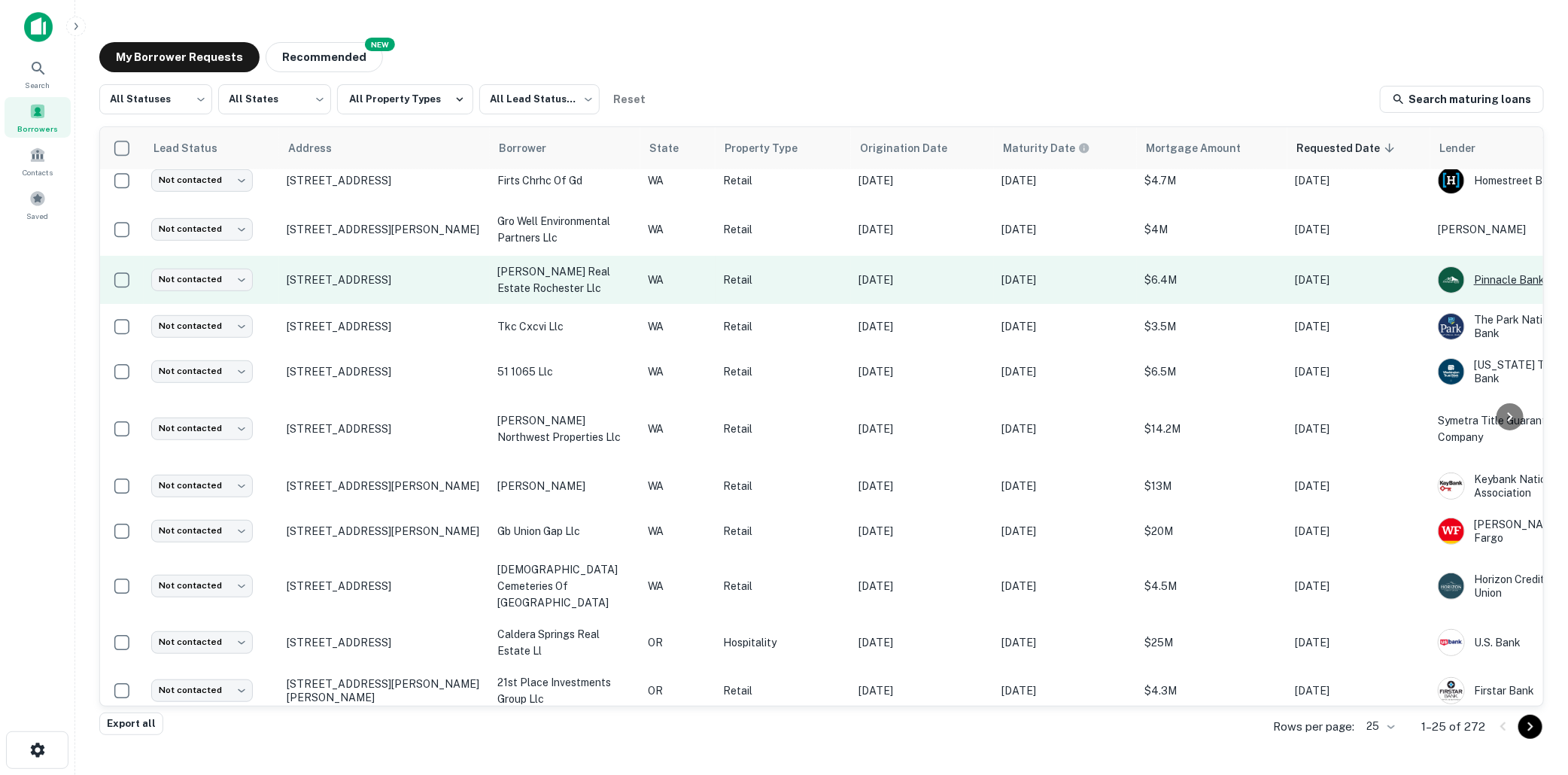
click at [1456, 267] on img at bounding box center [1451, 280] width 25 height 25
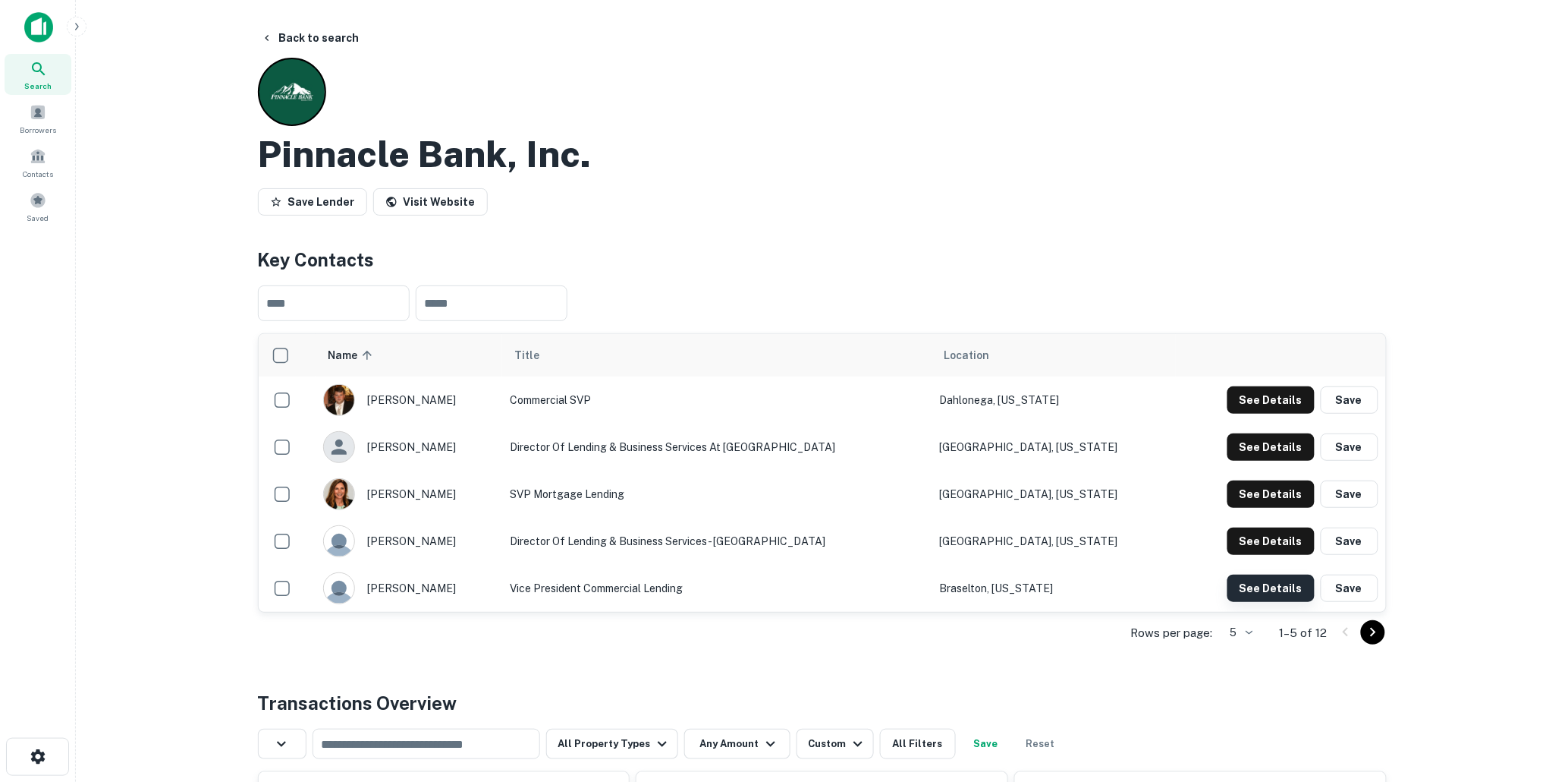
click at [1276, 414] on button "See Details" at bounding box center [1271, 400] width 87 height 27
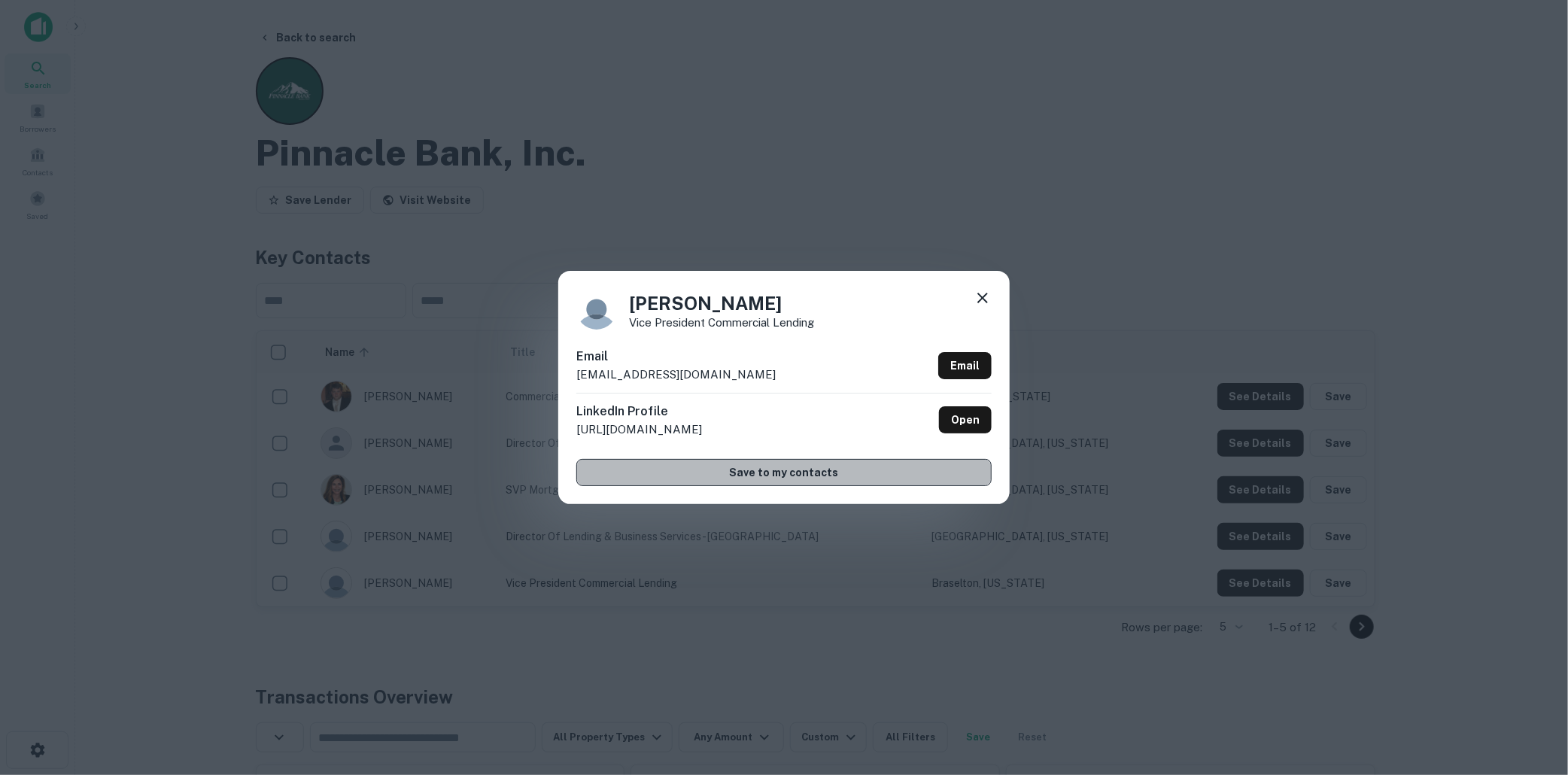
click at [778, 470] on button "Save to my contacts" at bounding box center [784, 472] width 415 height 27
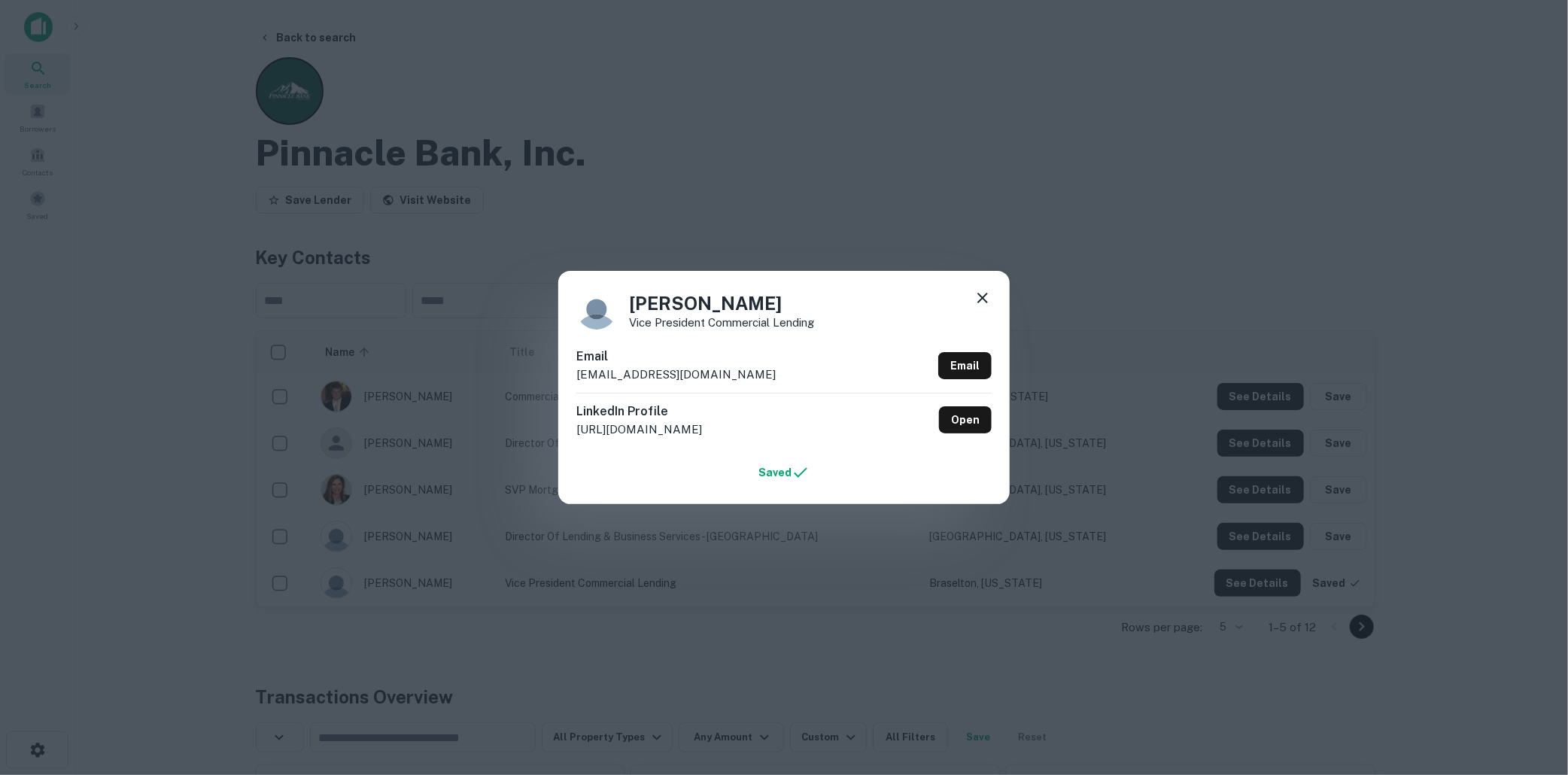
click at [1160, 118] on div "Schaun Crane Vice President Commercial Lending Email scrane@pinnaclebank.com Em…" at bounding box center [784, 387] width 1568 height 775
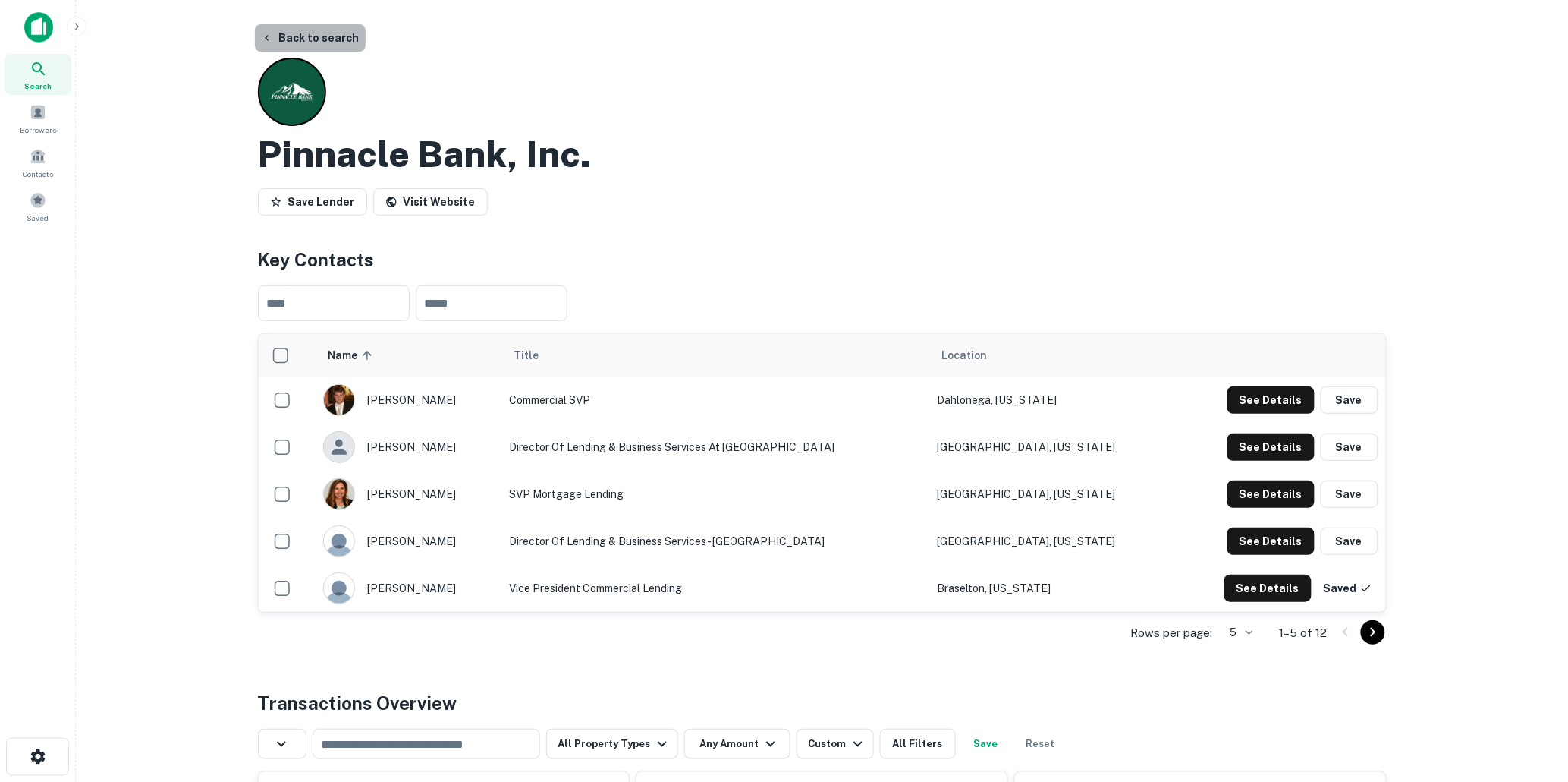
click at [319, 35] on button "Back to search" at bounding box center [310, 38] width 111 height 27
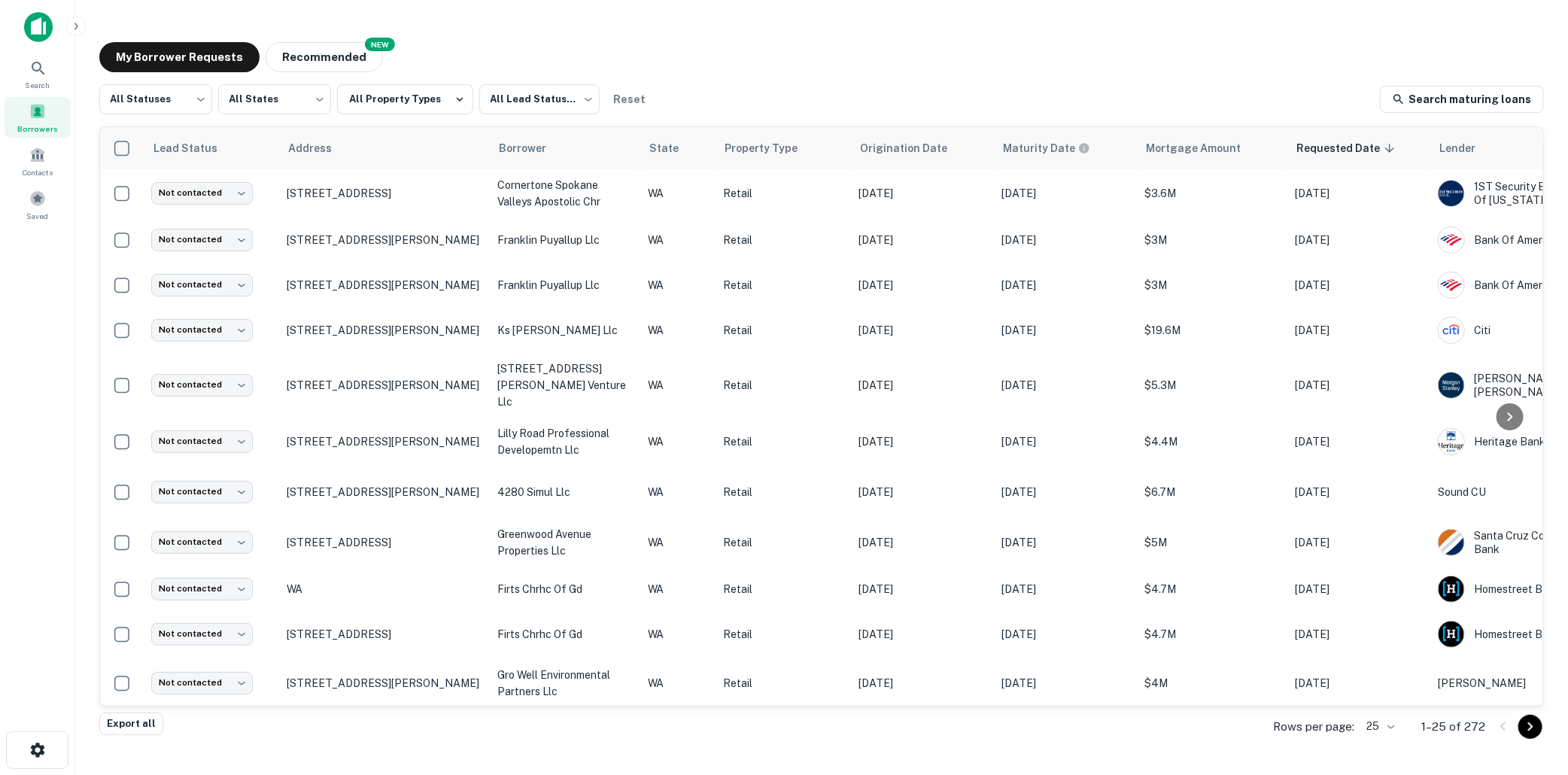
click at [730, 72] on div "My Borrower Requests NEW Recommended" at bounding box center [821, 57] width 1445 height 30
click at [35, 161] on span at bounding box center [37, 155] width 17 height 17
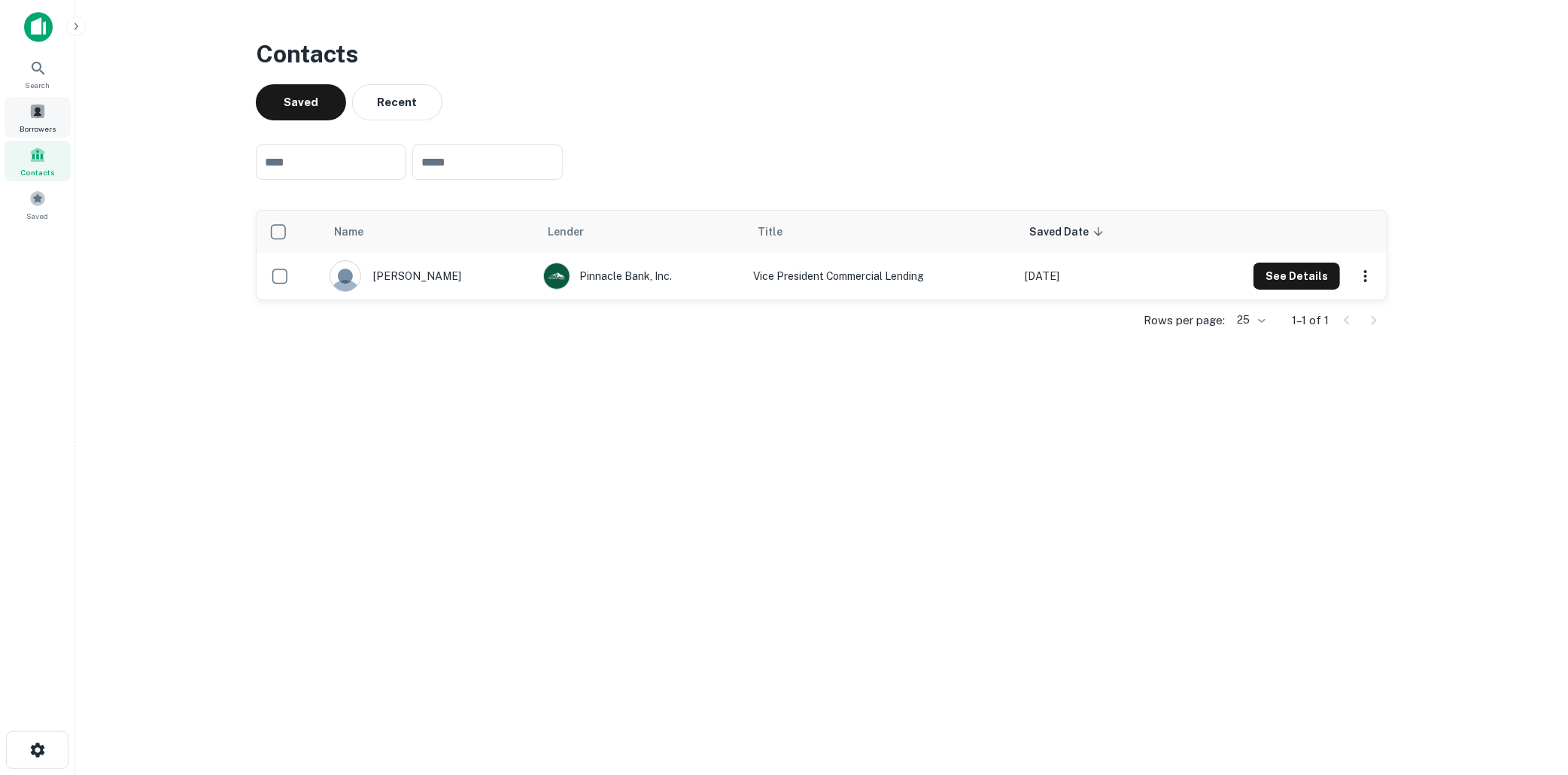
click at [41, 107] on span at bounding box center [37, 111] width 17 height 17
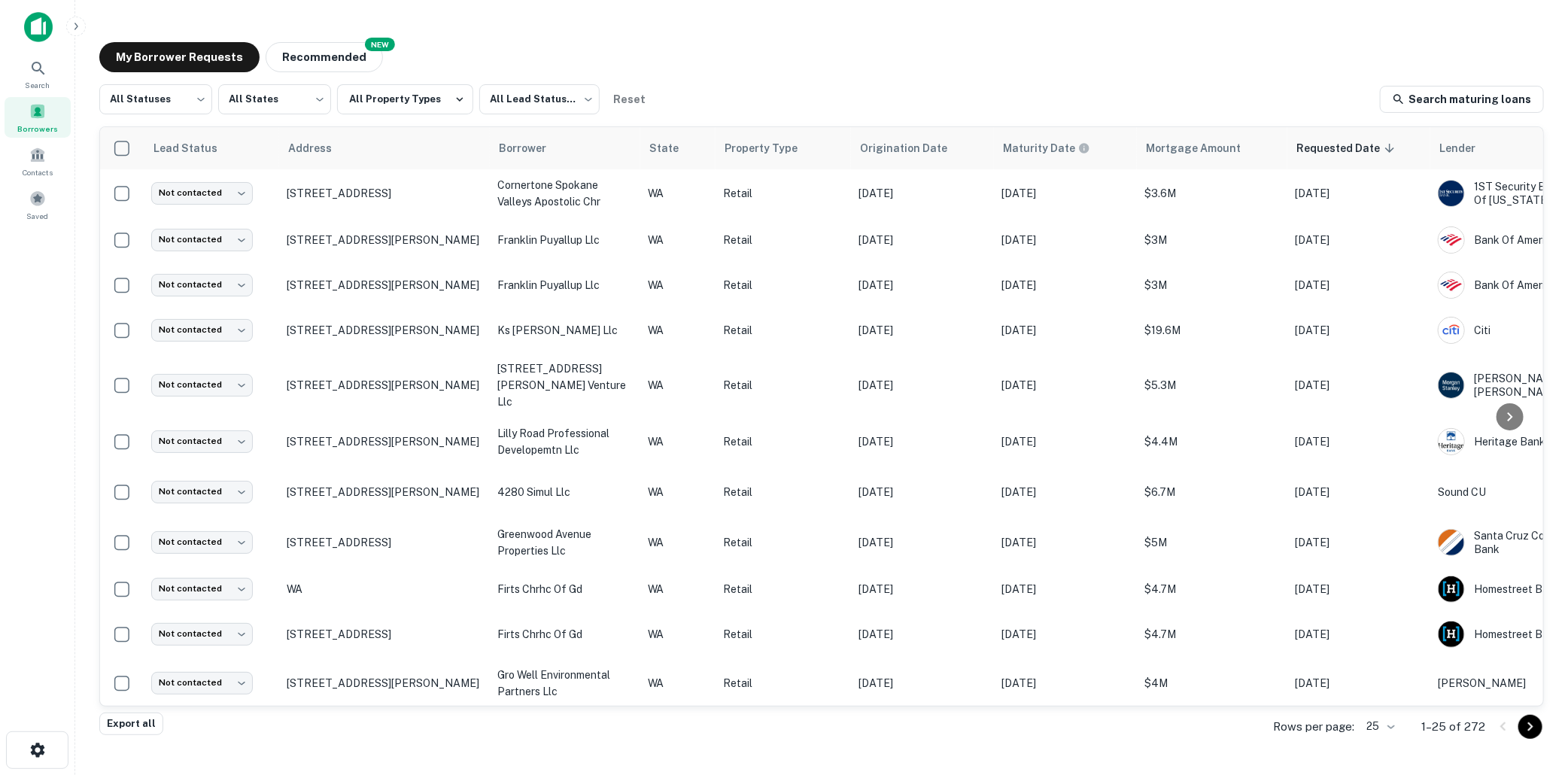
click at [1492, 517] on div at bounding box center [1510, 417] width 49 height 579
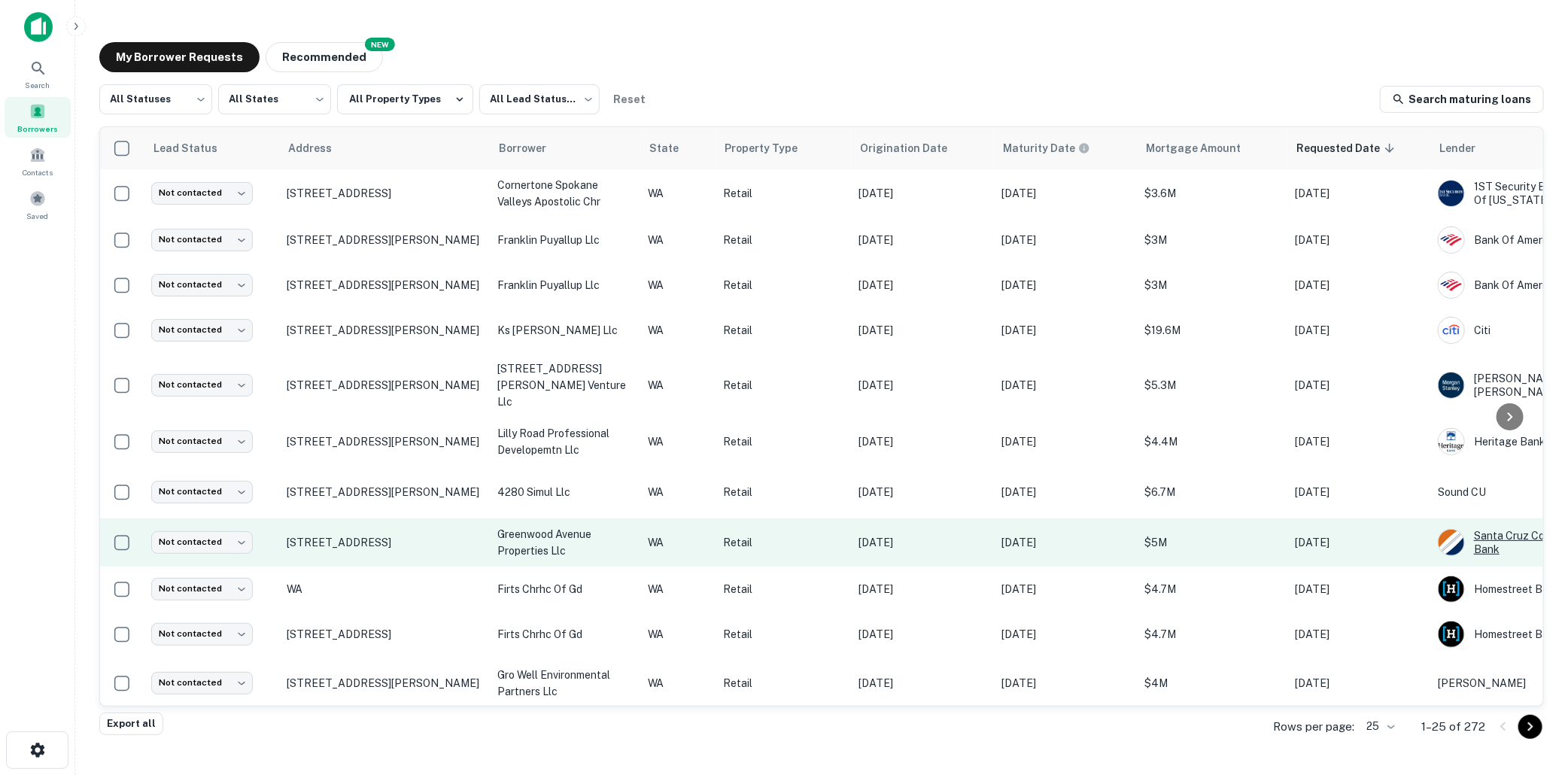
click at [1454, 529] on img at bounding box center [1451, 542] width 25 height 25
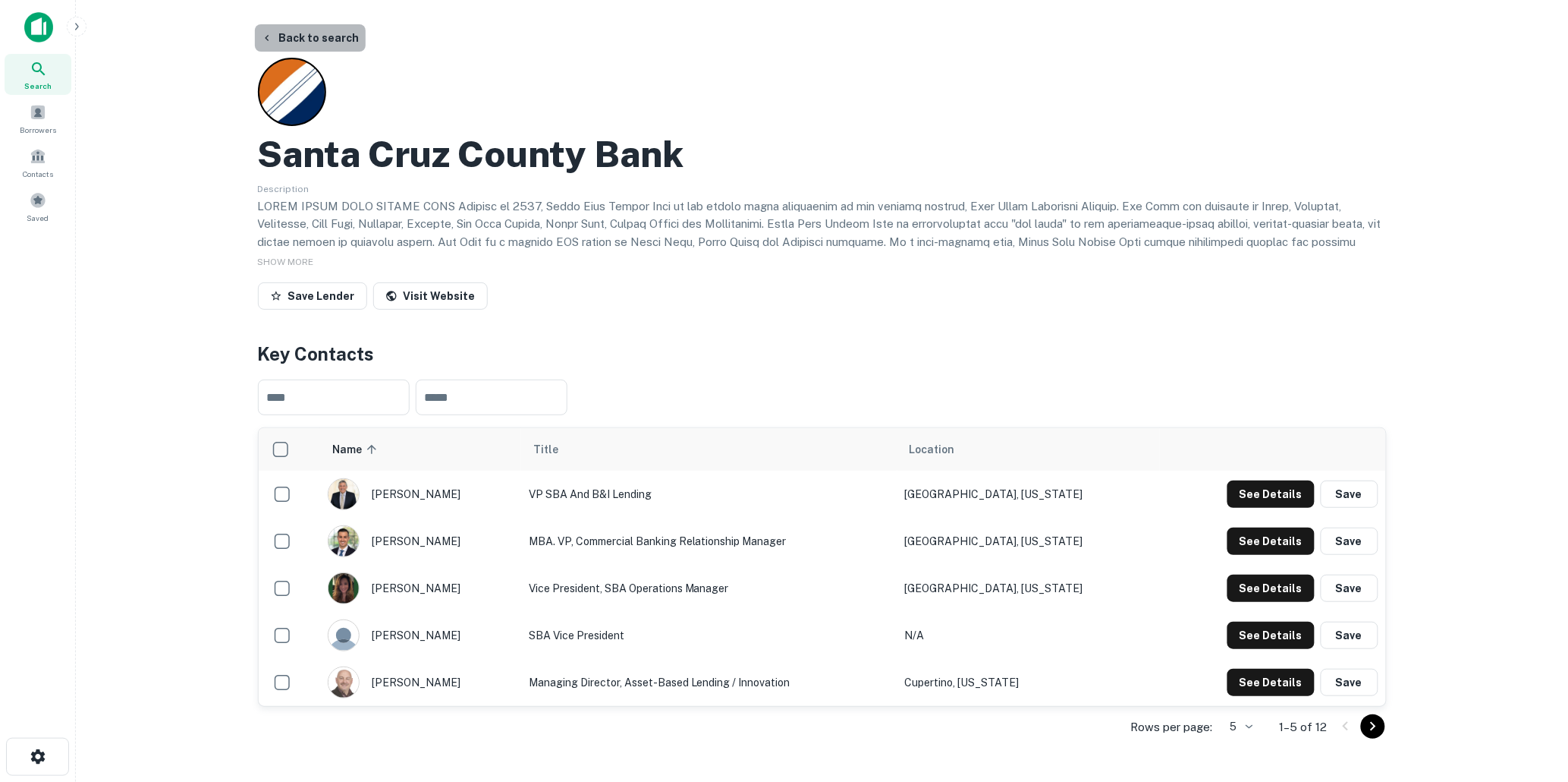
click at [322, 39] on button "Back to search" at bounding box center [310, 38] width 111 height 27
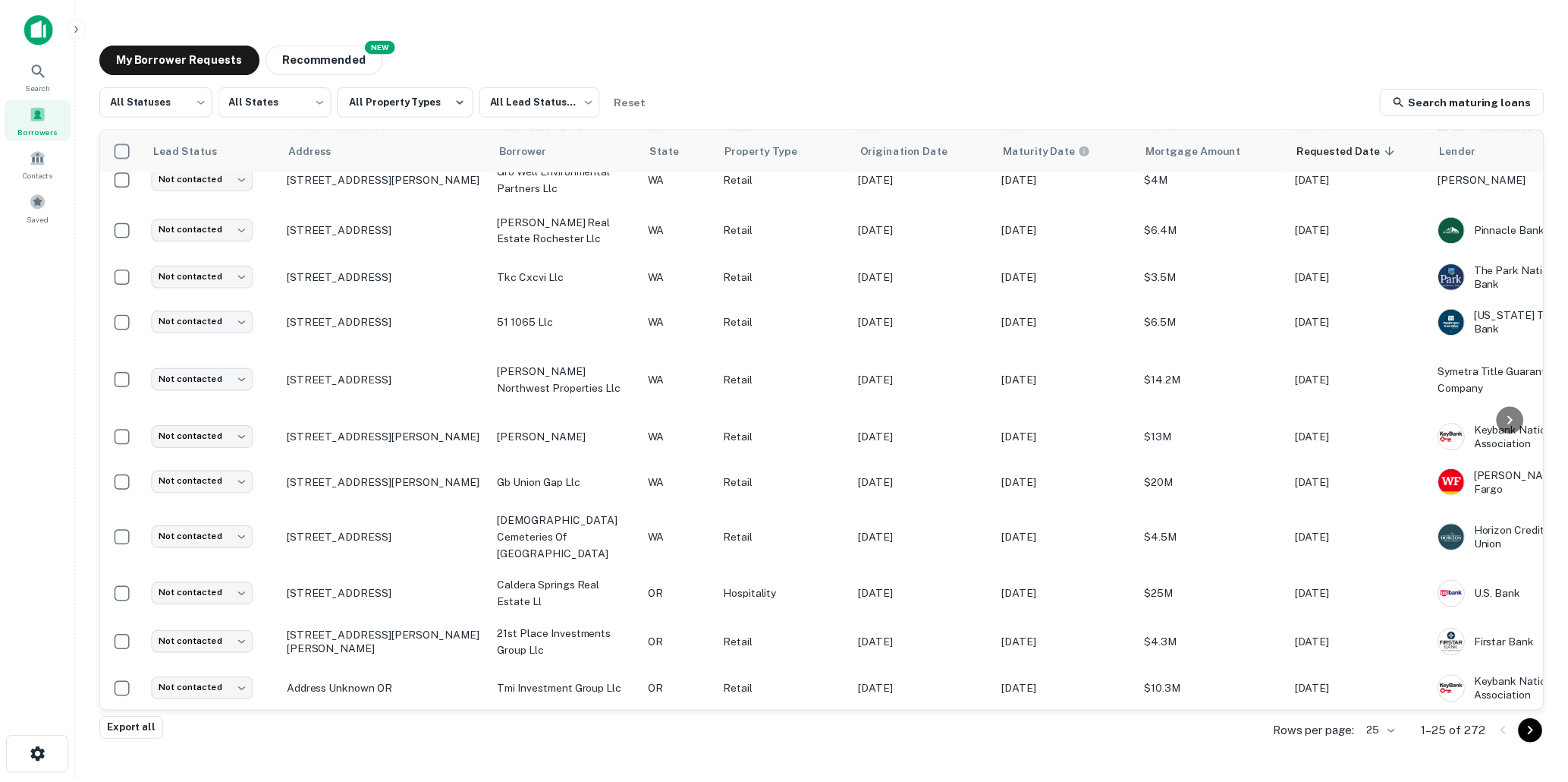
scroll to position [534, 0]
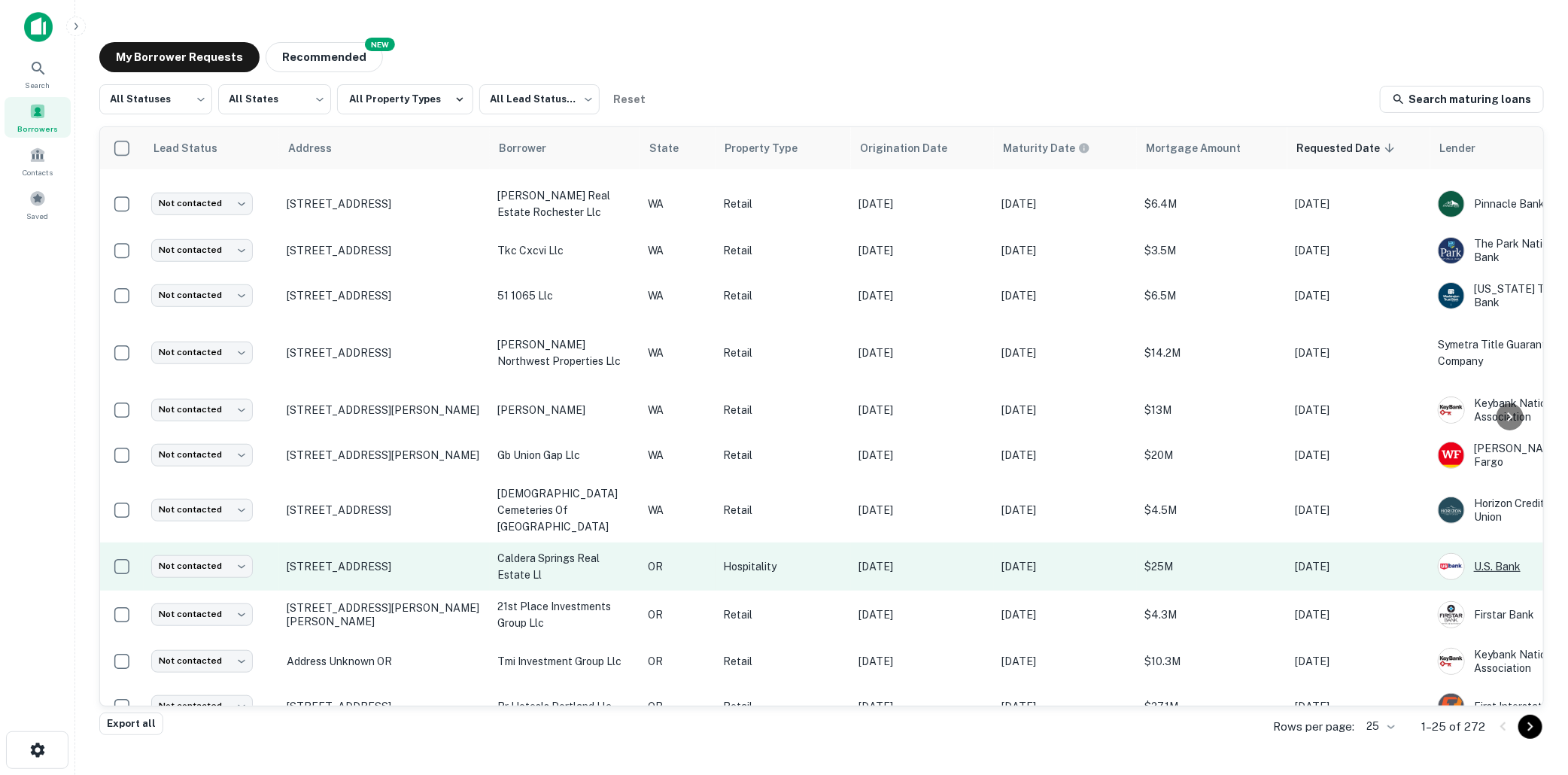
click at [1450, 553] on img at bounding box center [1451, 566] width 25 height 25
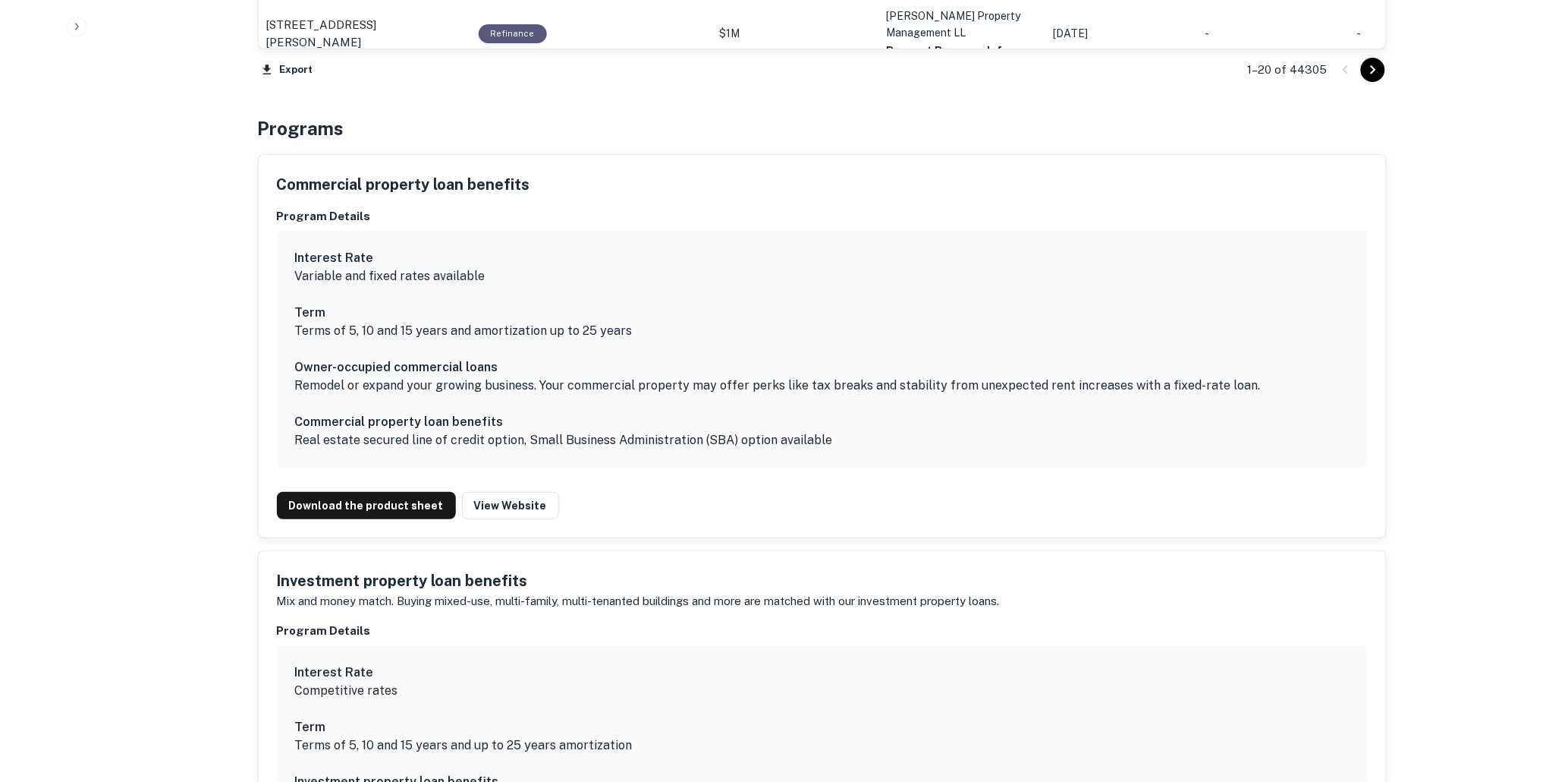
scroll to position [2024, 0]
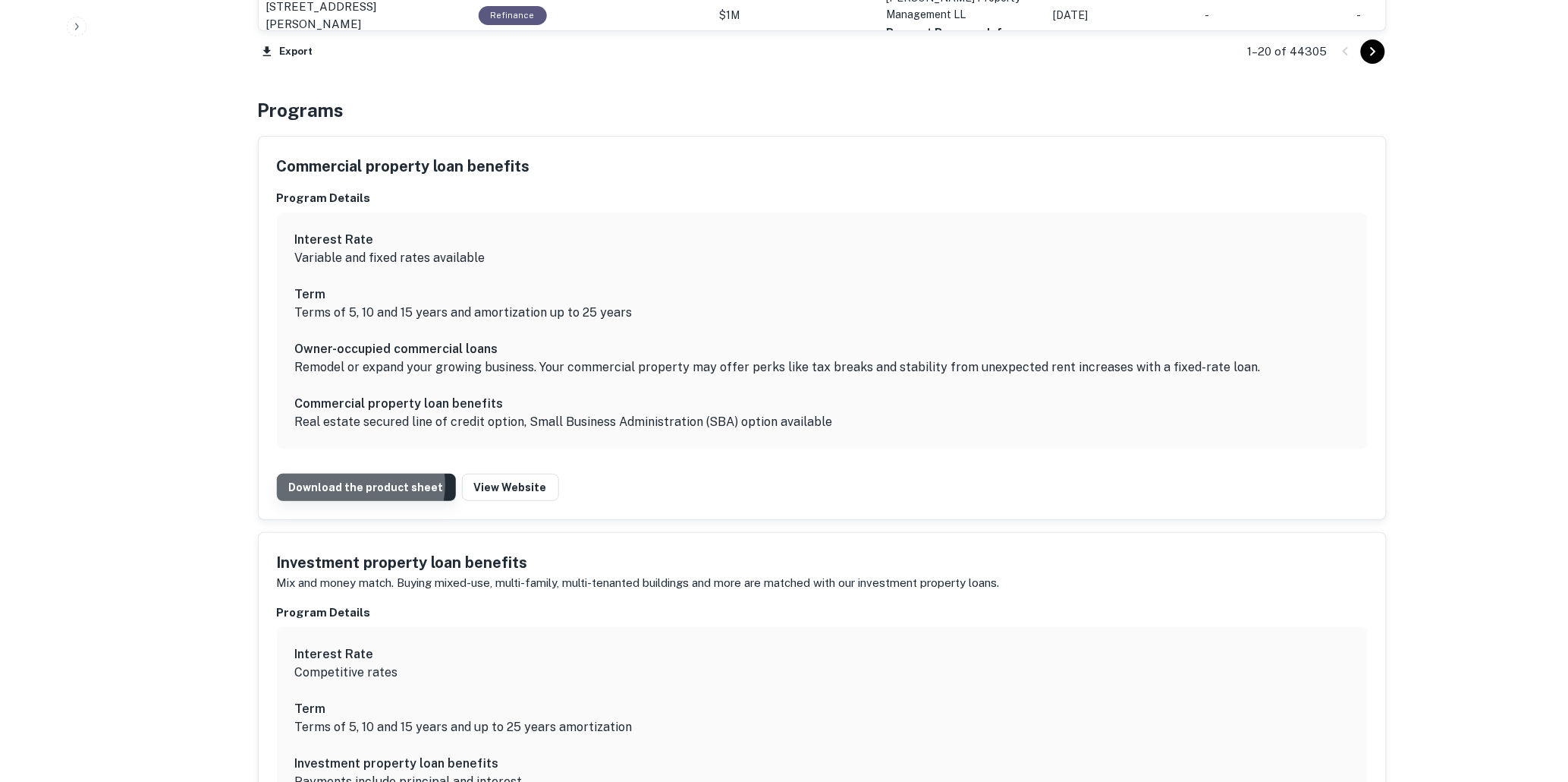
click at [350, 484] on link "Download the product sheet" at bounding box center [366, 488] width 179 height 27
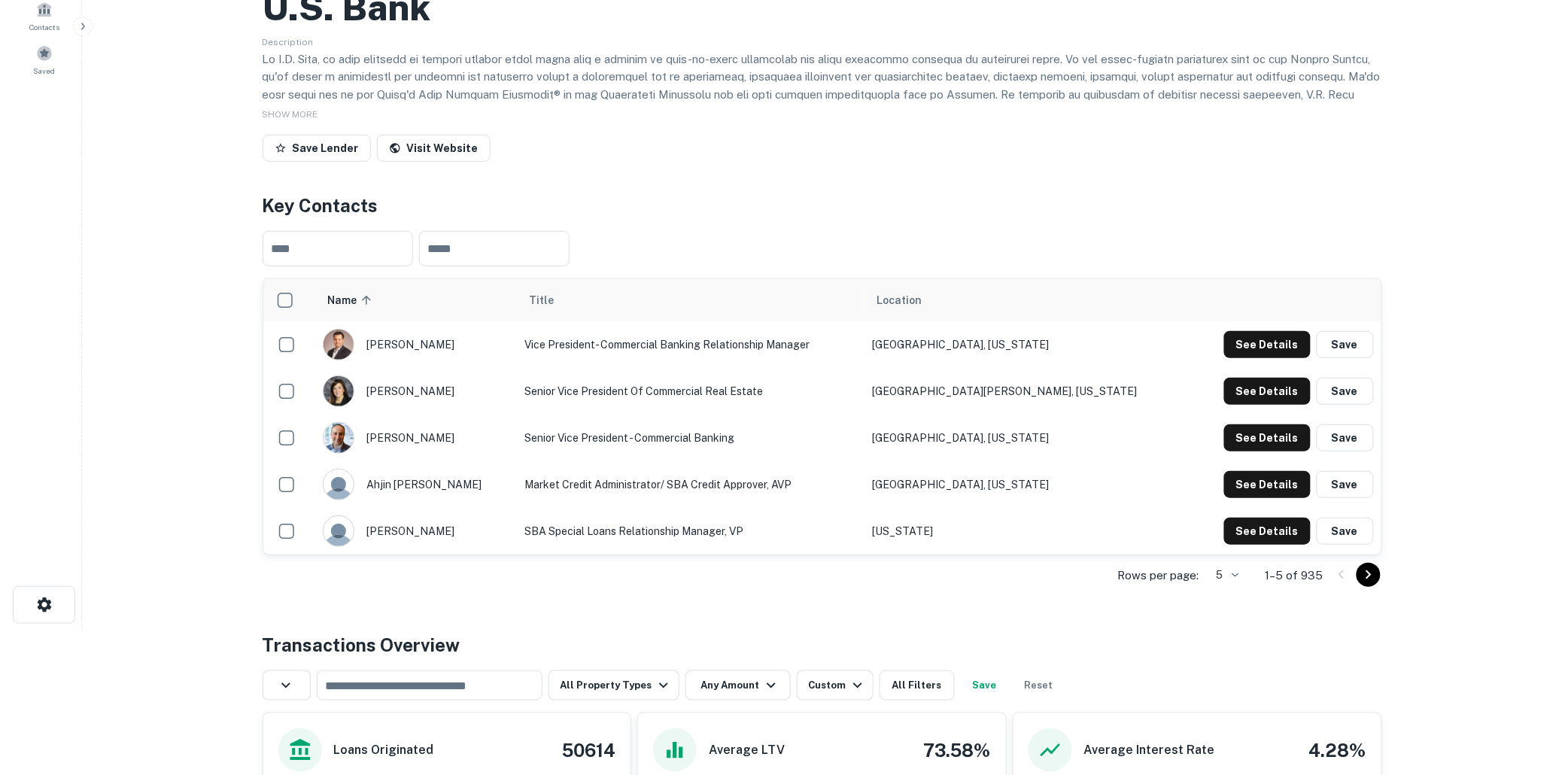
scroll to position [0, 0]
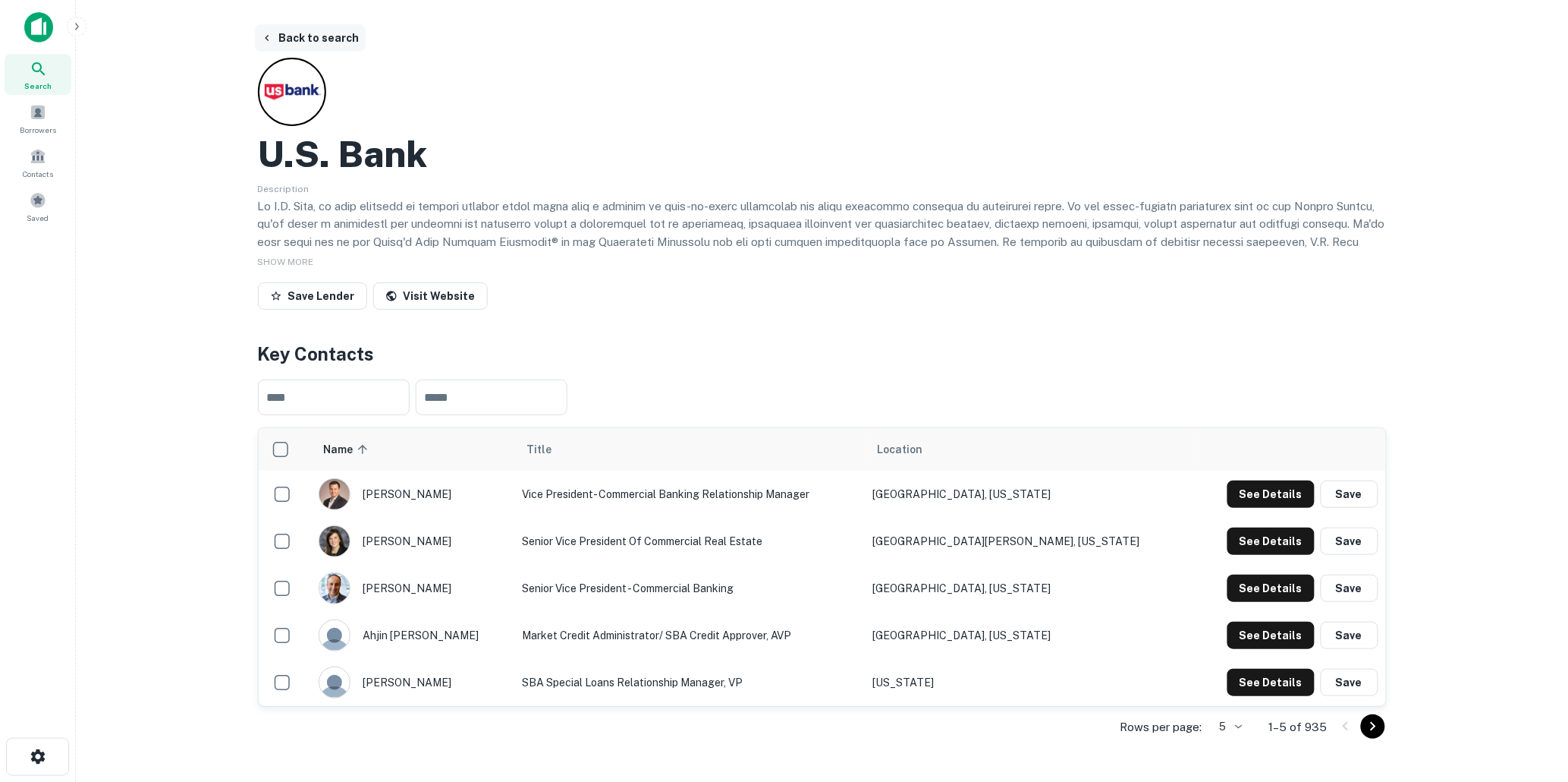
click at [325, 34] on button "Back to search" at bounding box center [310, 38] width 111 height 27
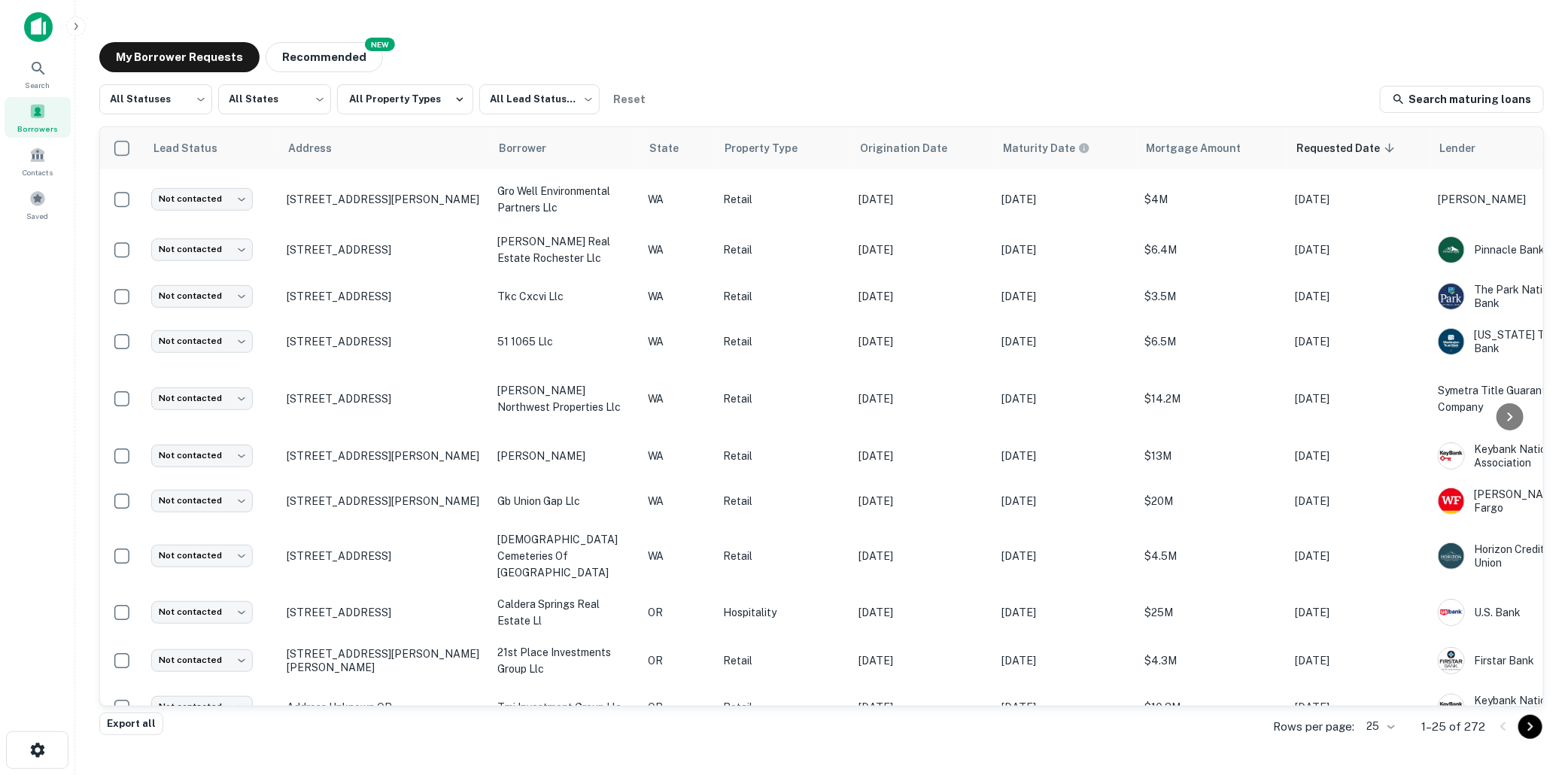
scroll to position [529, 0]
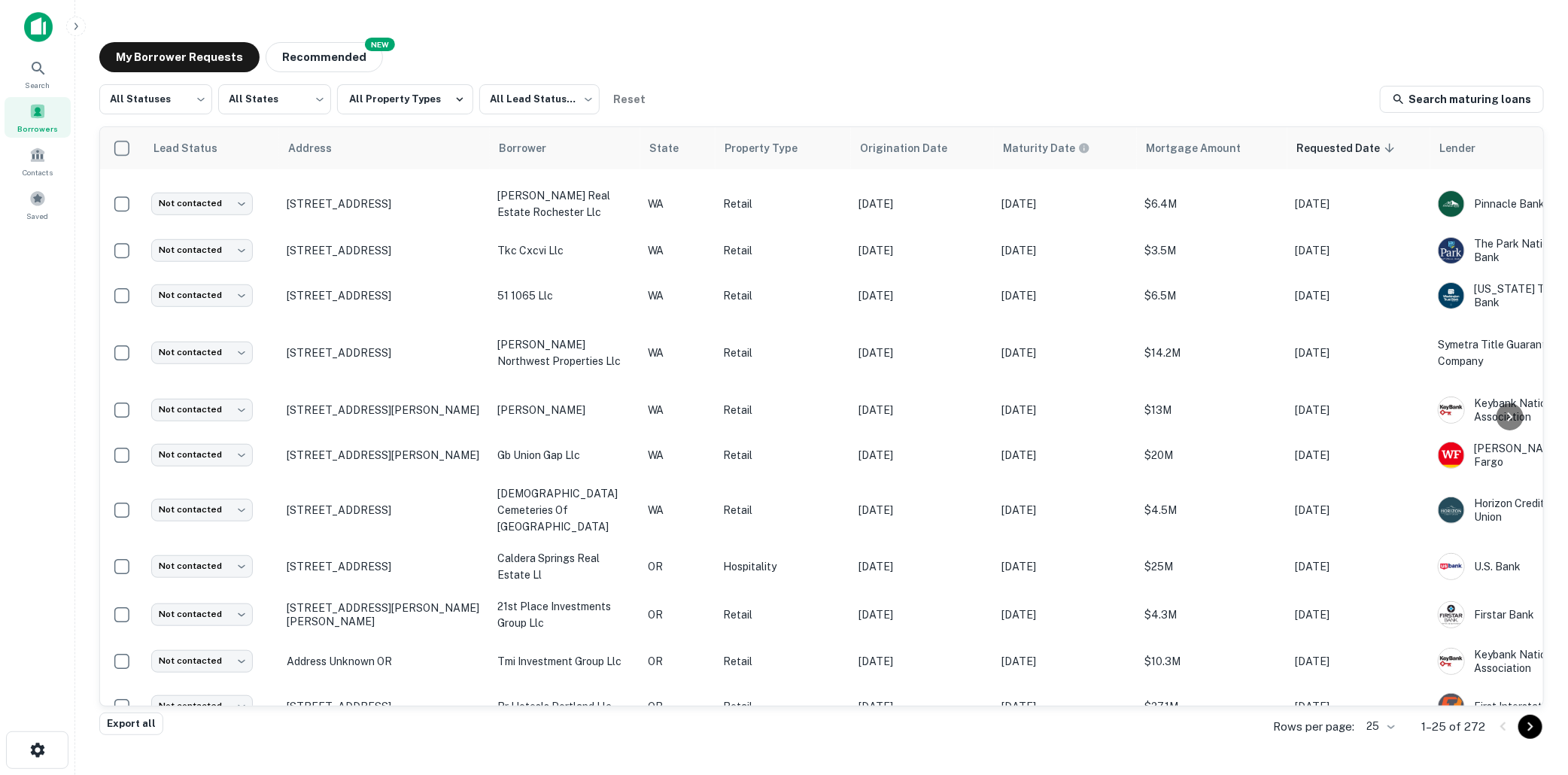
click at [754, 55] on div "My Borrower Requests NEW Recommended" at bounding box center [821, 57] width 1445 height 30
click at [25, 307] on div "Search Borrowers Contacts Saved" at bounding box center [37, 364] width 75 height 728
click at [858, 50] on div "My Borrower Requests NEW Recommended" at bounding box center [821, 57] width 1445 height 30
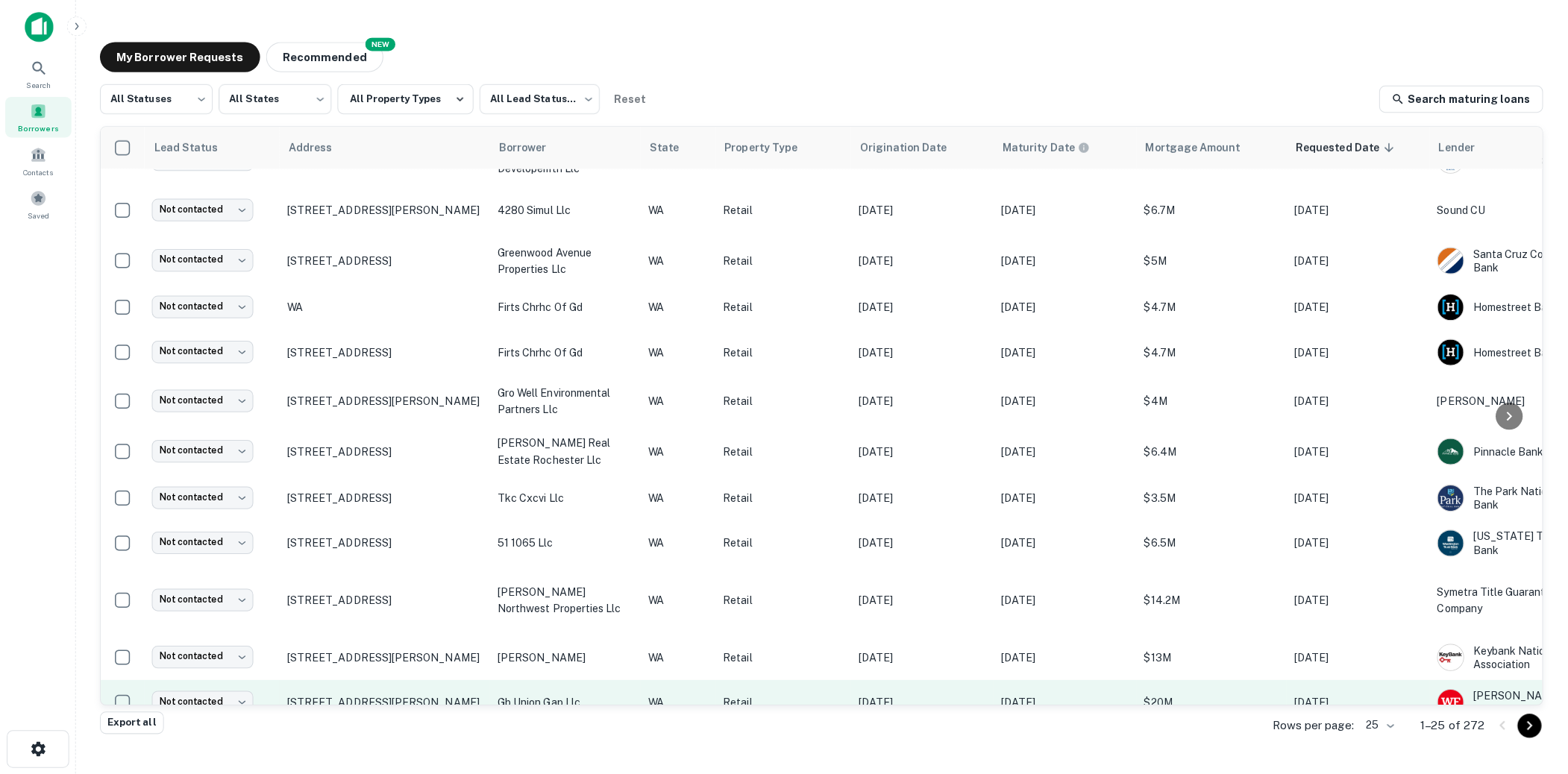
scroll to position [0, 0]
